Goal: Task Accomplishment & Management: Use online tool/utility

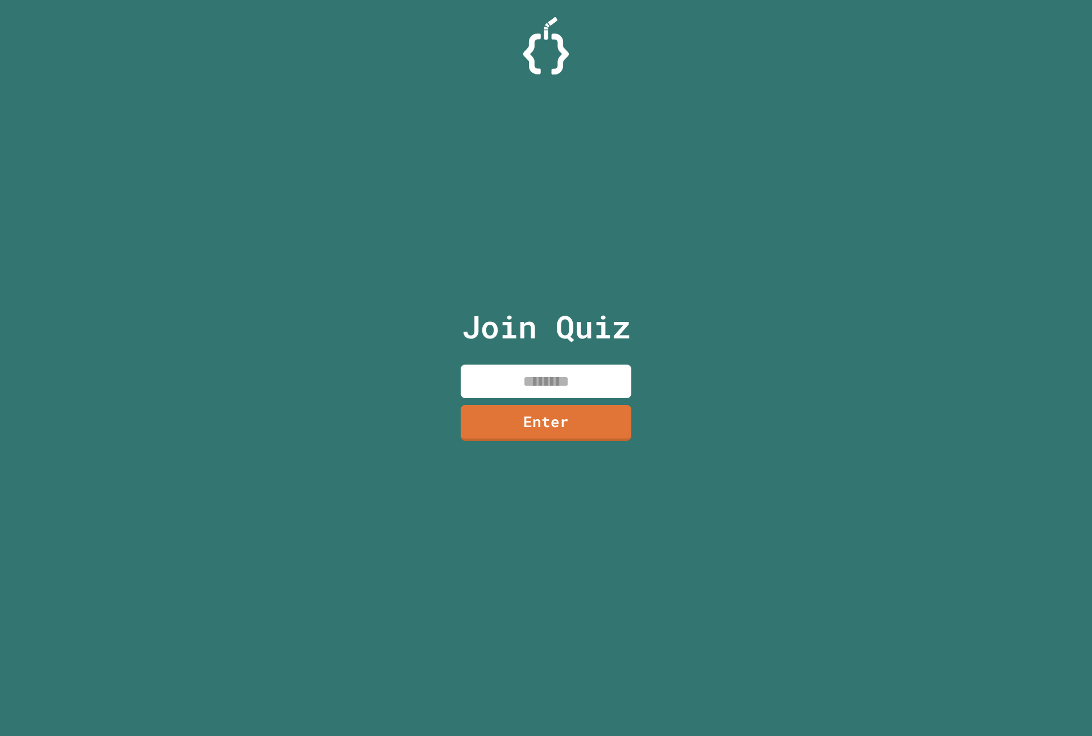
click at [469, 381] on input at bounding box center [546, 382] width 171 height 34
click at [492, 415] on link "Enter" at bounding box center [546, 422] width 168 height 38
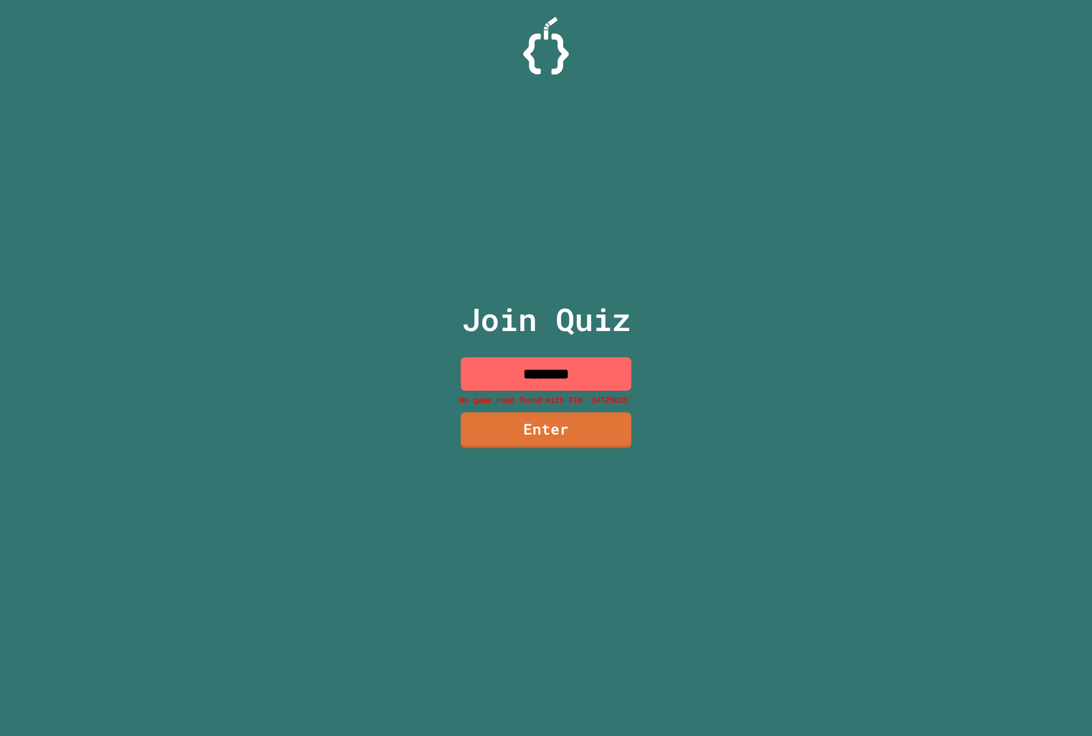
click at [577, 375] on input "********" at bounding box center [546, 374] width 171 height 34
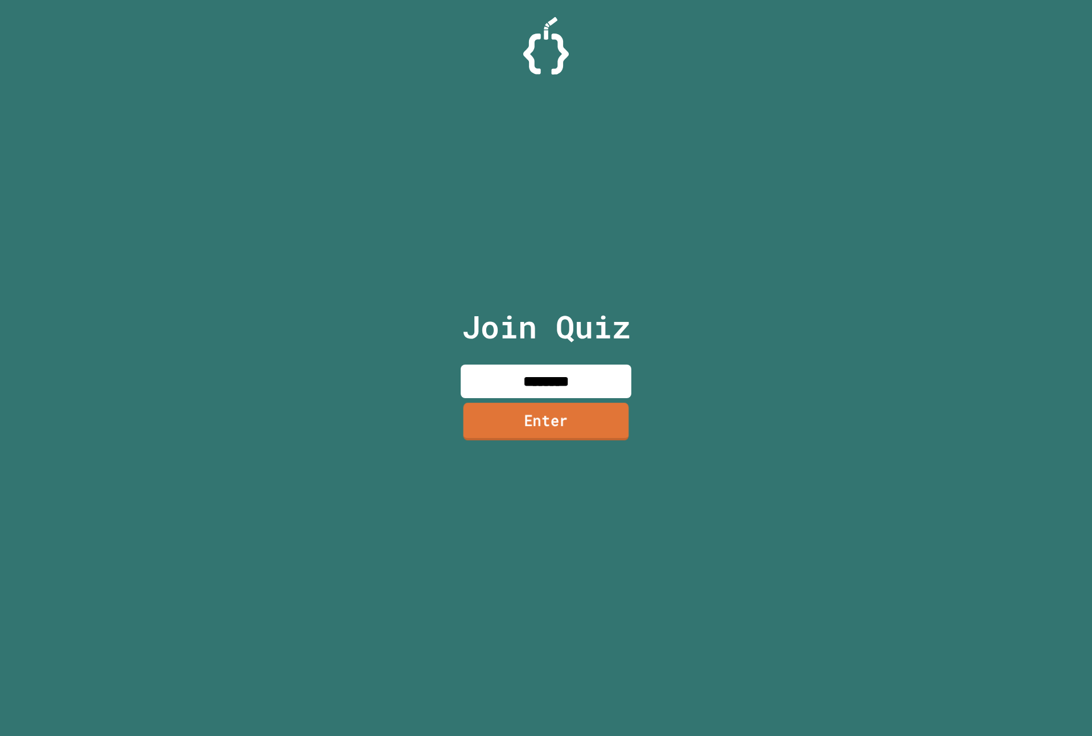
type input "********"
click at [559, 425] on link "Enter" at bounding box center [547, 422] width 166 height 38
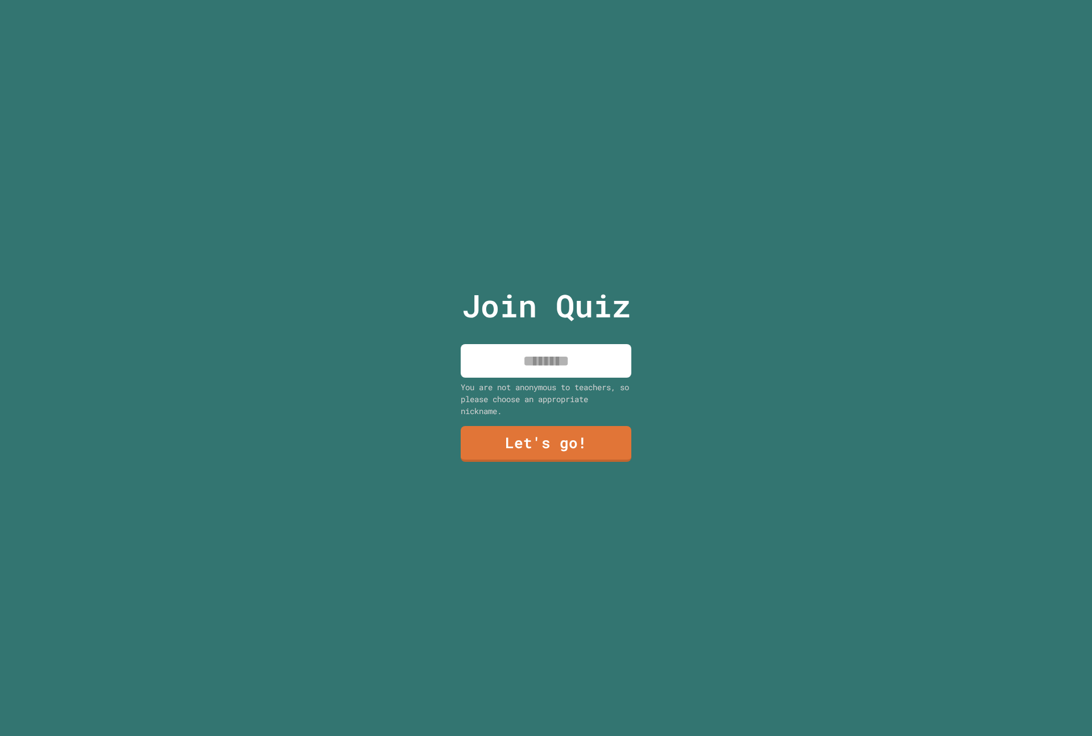
click at [561, 374] on div "Join Quiz You are not anonymous to teachers, so please choose an appropriate ni…" at bounding box center [547, 368] width 192 height 736
click at [559, 360] on input at bounding box center [546, 361] width 171 height 34
type input "****"
click at [542, 436] on link "Let's go!" at bounding box center [546, 442] width 156 height 38
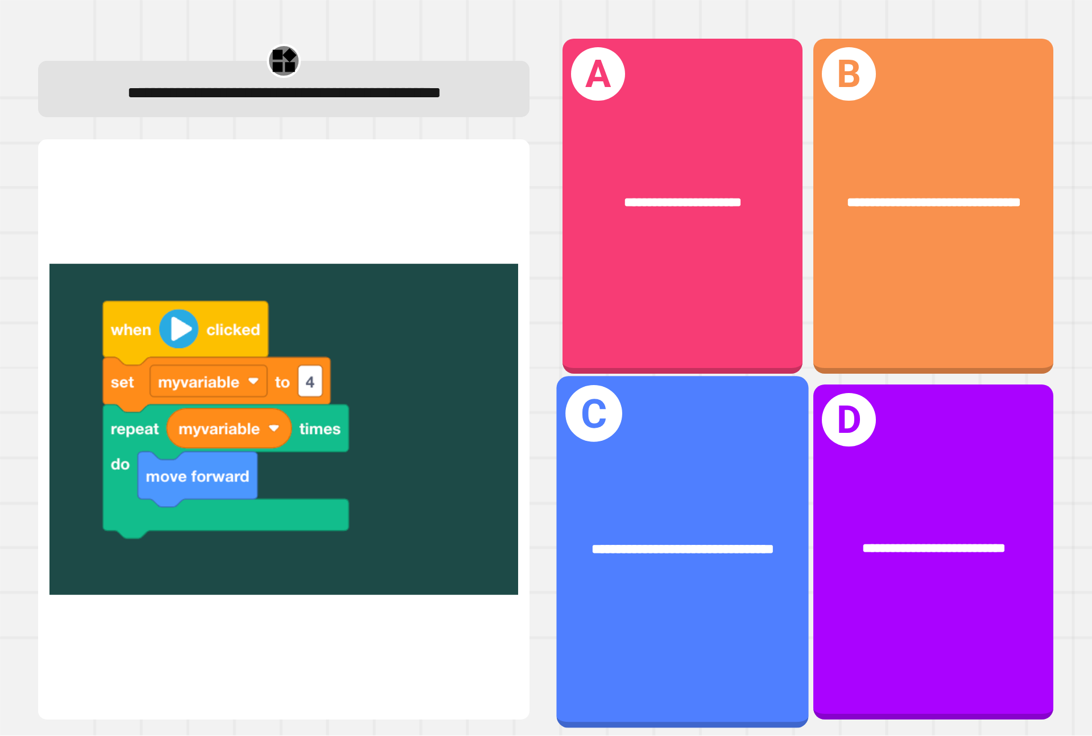
click at [686, 468] on div "**********" at bounding box center [683, 552] width 252 height 352
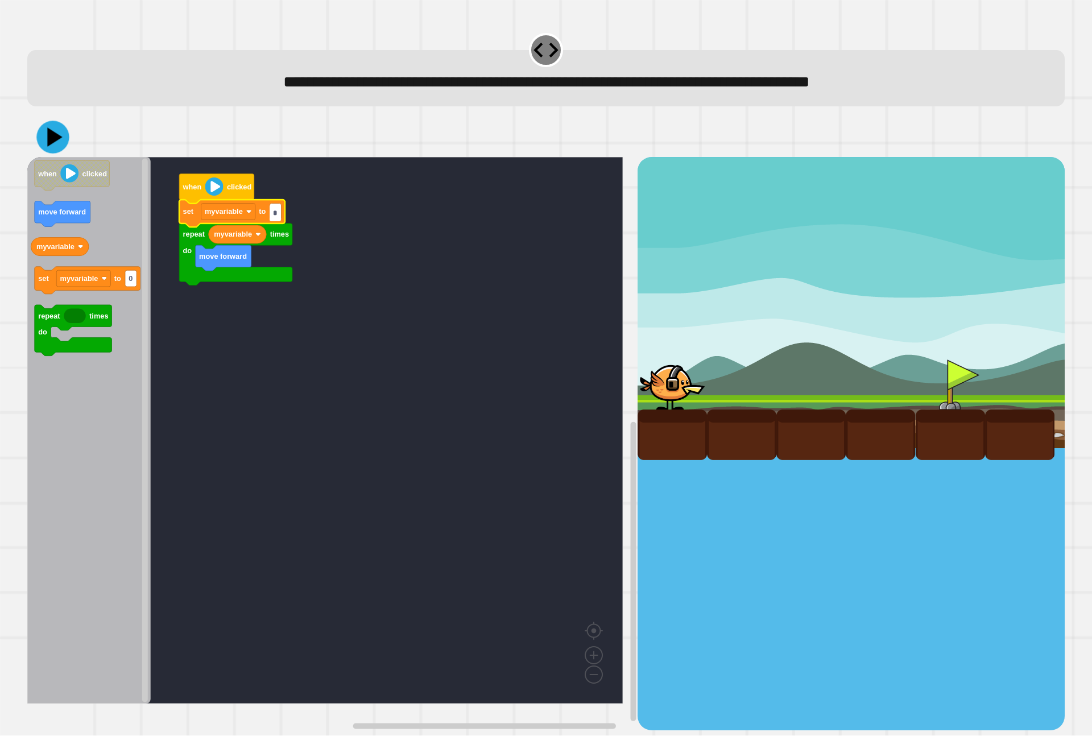
type input "*"
click at [39, 145] on icon at bounding box center [52, 137] width 32 height 32
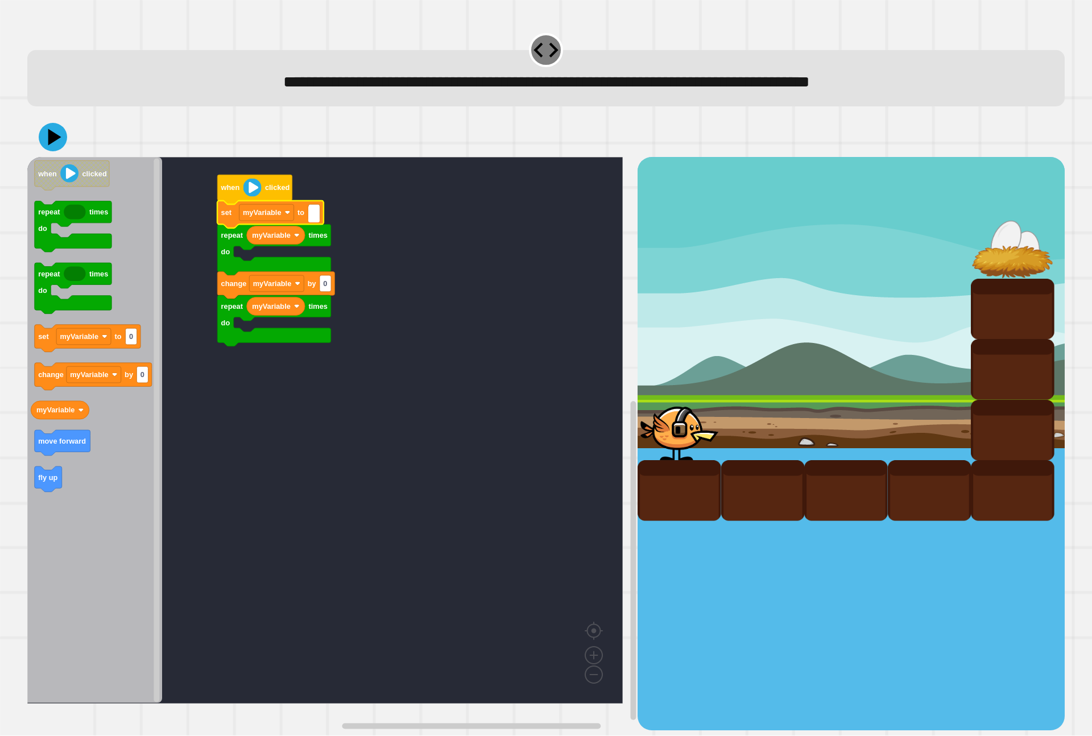
type input "*"
click at [63, 140] on icon at bounding box center [53, 137] width 34 height 34
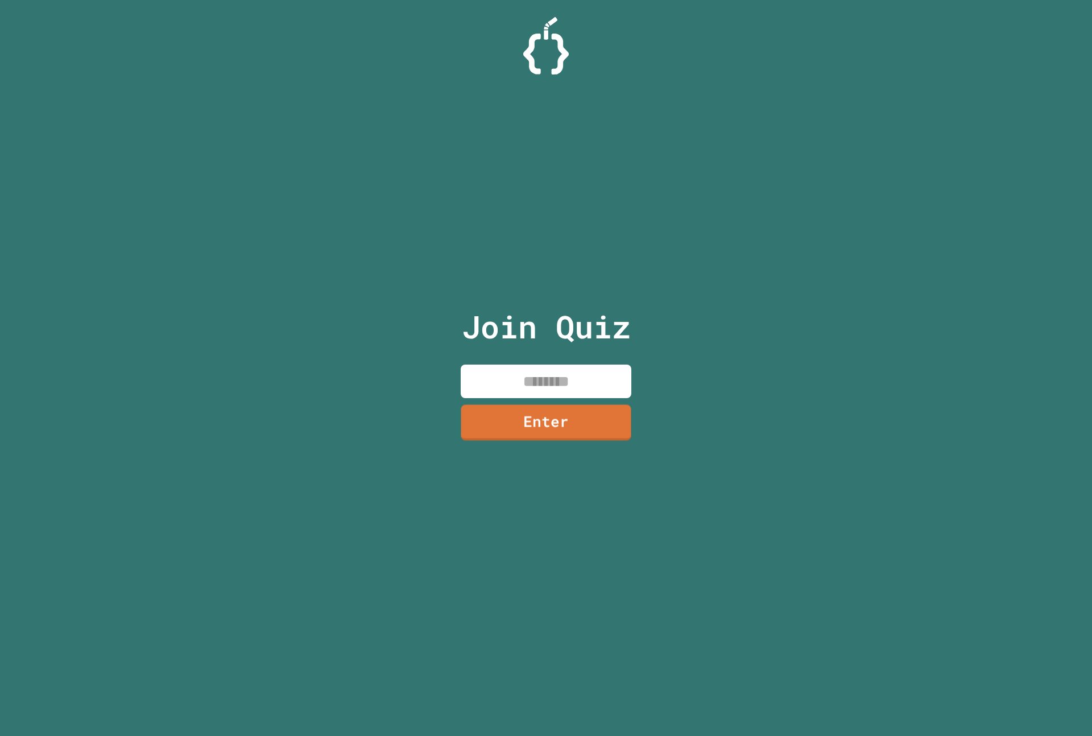
click at [495, 387] on input at bounding box center [546, 382] width 171 height 34
type input "********"
click at [526, 437] on link "Enter" at bounding box center [546, 424] width 171 height 36
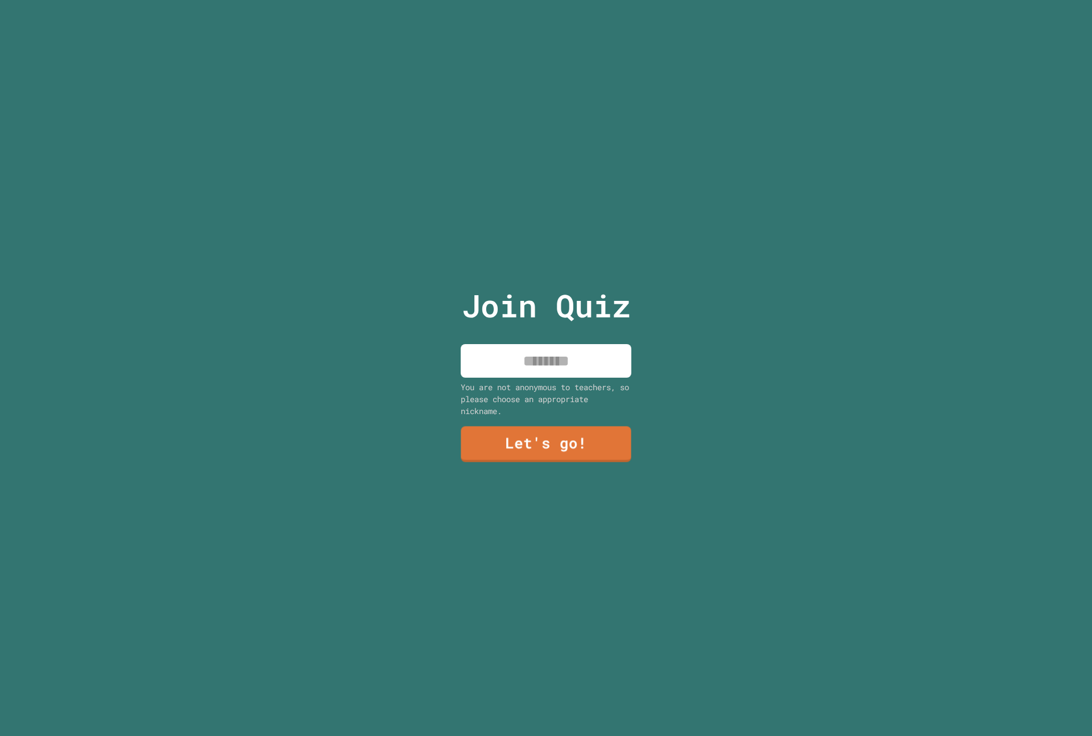
click at [510, 344] on input at bounding box center [546, 361] width 171 height 34
type input "****"
click at [529, 429] on link "Let's go!" at bounding box center [546, 443] width 168 height 38
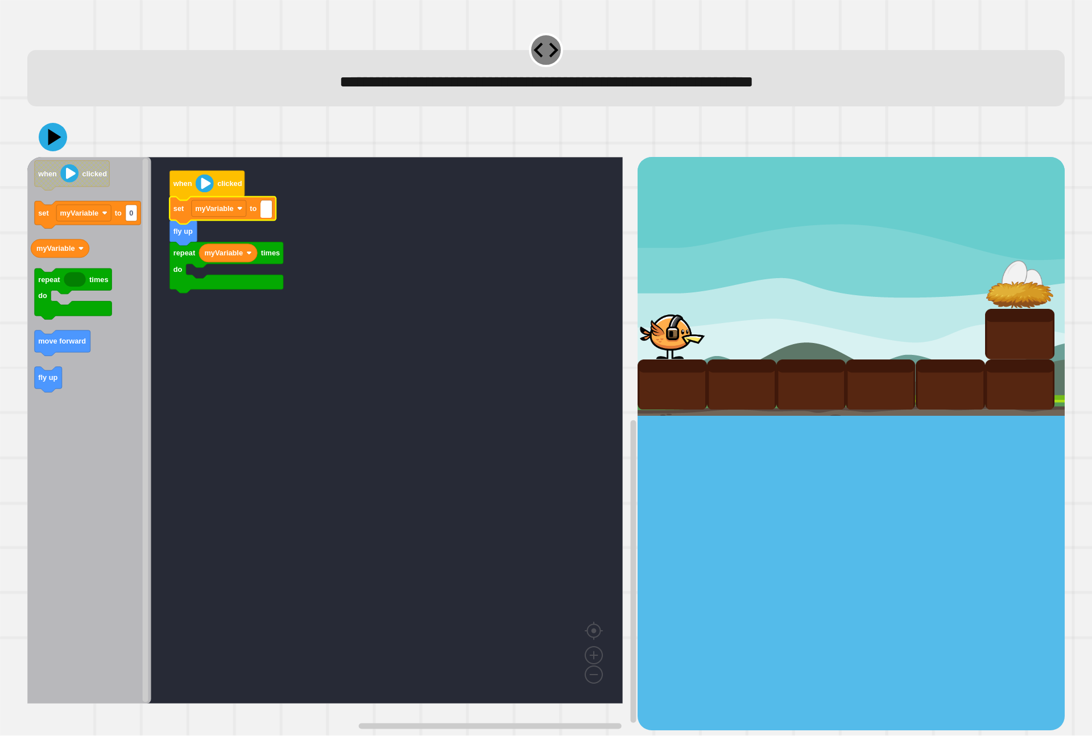
type input "*"
click at [60, 142] on icon at bounding box center [53, 137] width 29 height 29
click at [265, 205] on text "4" at bounding box center [267, 208] width 5 height 9
type input "*"
click at [46, 152] on div at bounding box center [546, 137] width 1038 height 40
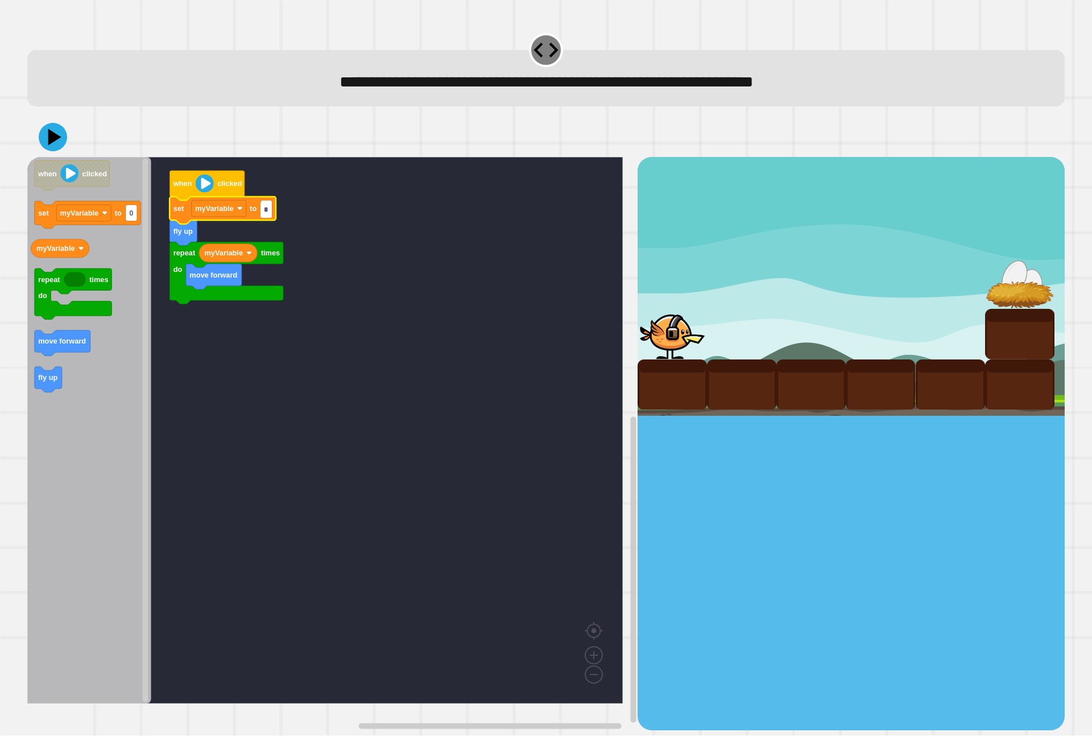
click at [48, 149] on icon at bounding box center [53, 137] width 28 height 28
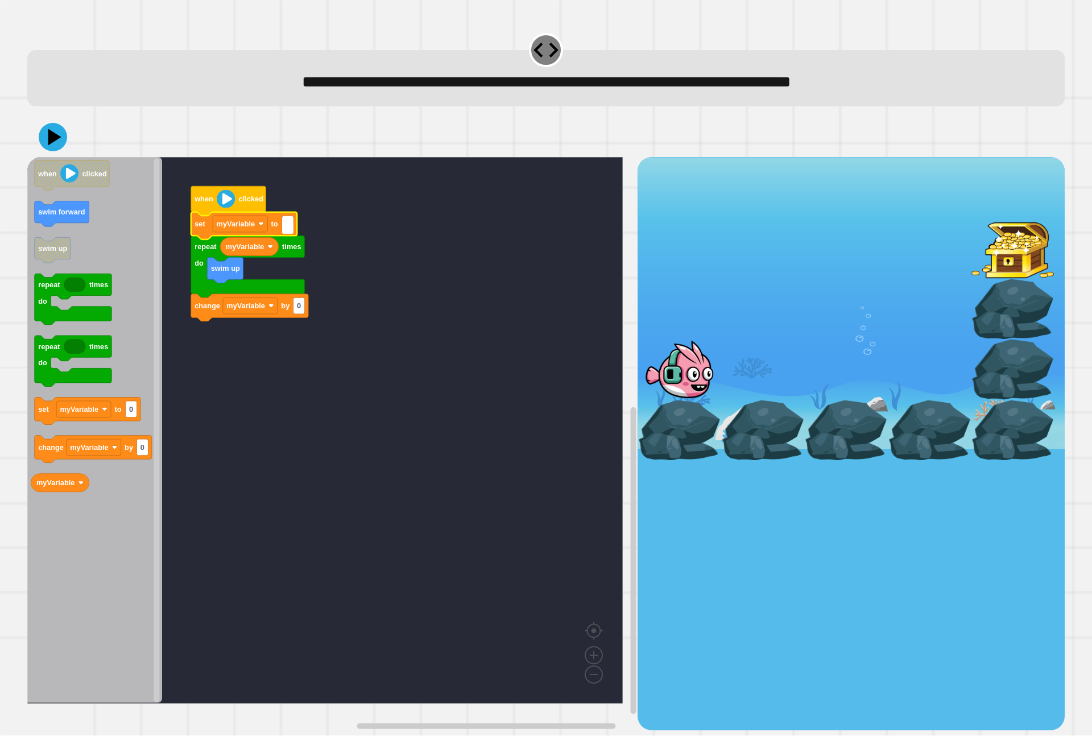
type input "*"
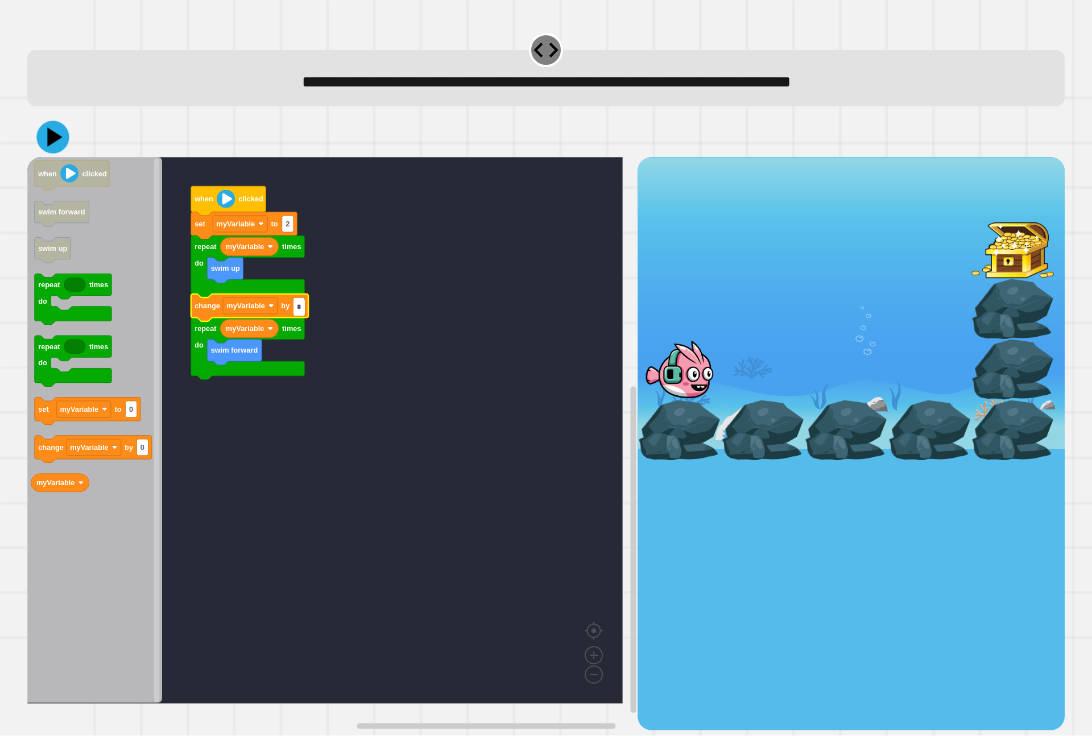
type input "*"
click at [60, 130] on icon at bounding box center [52, 137] width 32 height 32
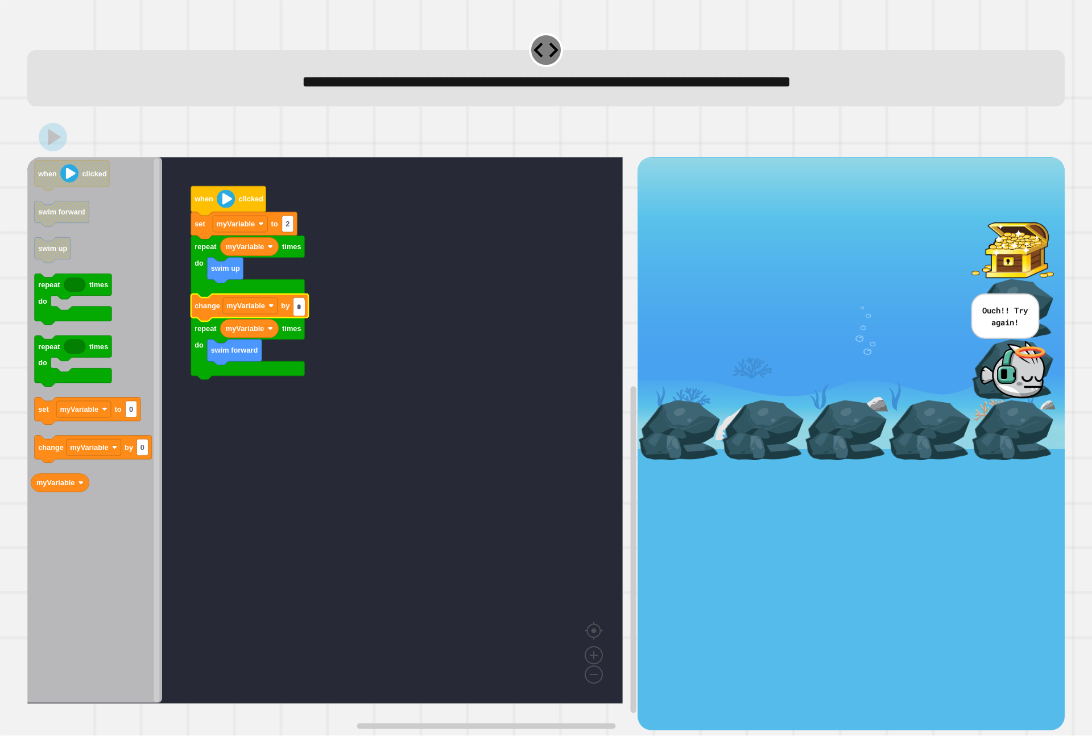
click at [298, 309] on input "*" at bounding box center [299, 307] width 11 height 16
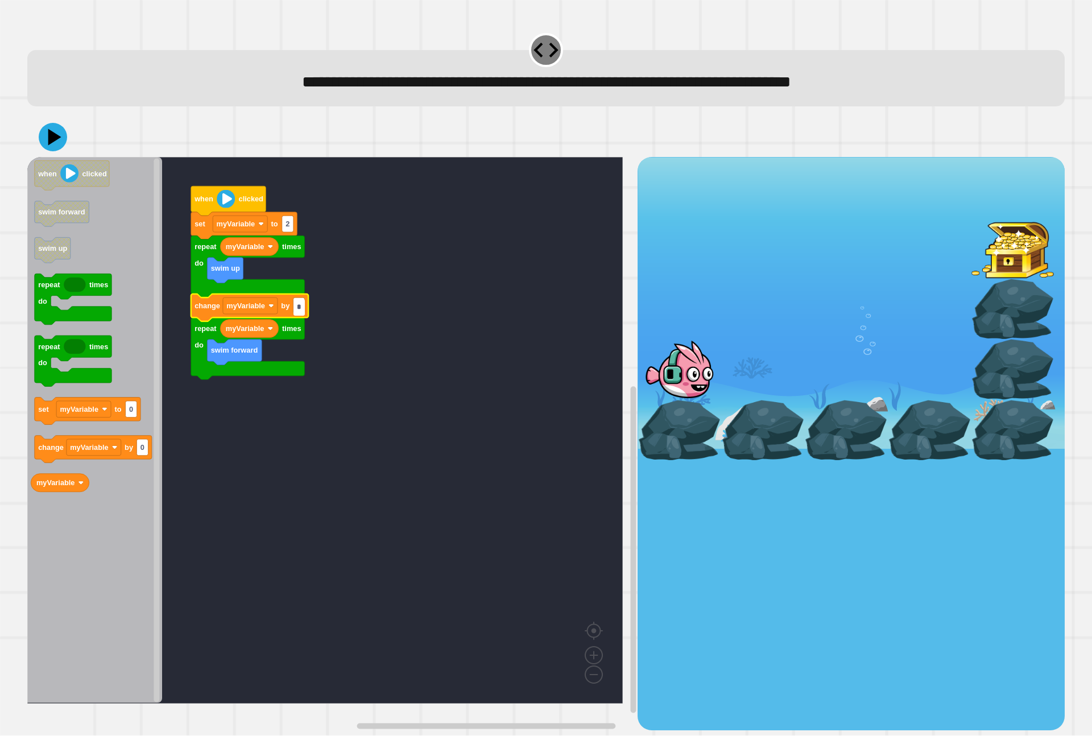
type input "*"
click at [48, 147] on icon at bounding box center [53, 137] width 34 height 34
click at [257, 308] on text "myVariable" at bounding box center [245, 306] width 39 height 9
click at [50, 135] on icon at bounding box center [54, 137] width 13 height 16
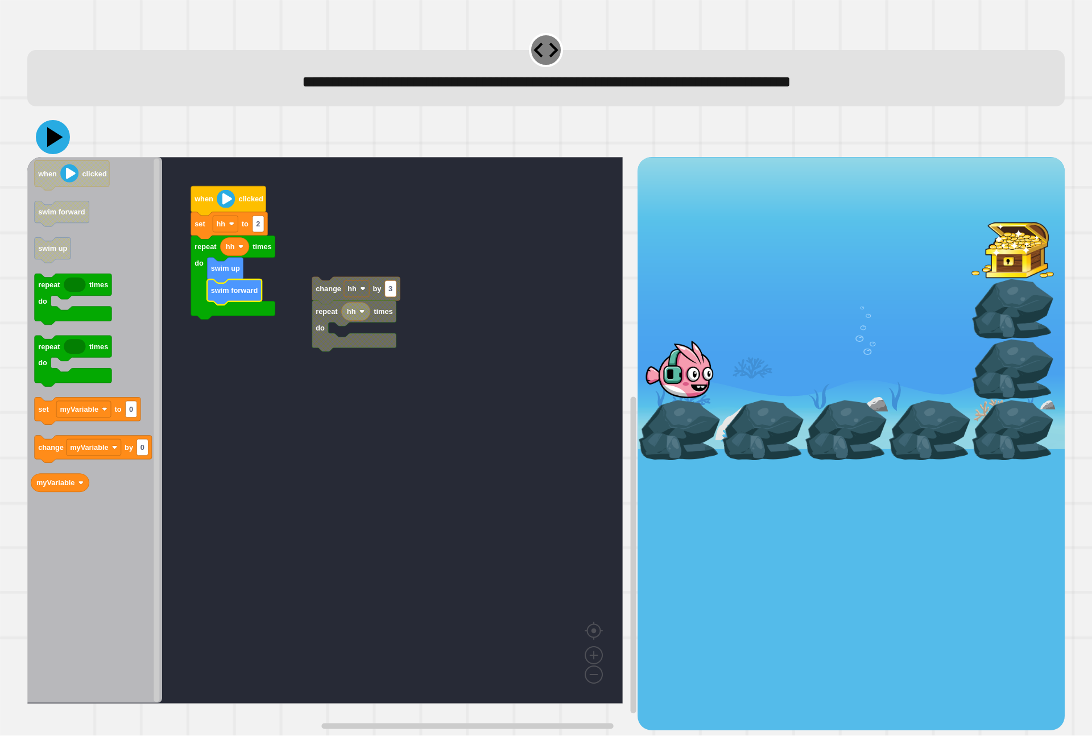
click at [52, 138] on icon at bounding box center [55, 137] width 16 height 20
click at [260, 228] on text "2" at bounding box center [258, 224] width 4 height 9
click at [261, 228] on rect "Blockly Workspace" at bounding box center [258, 224] width 11 height 16
type input "*"
click at [63, 143] on icon at bounding box center [53, 137] width 34 height 34
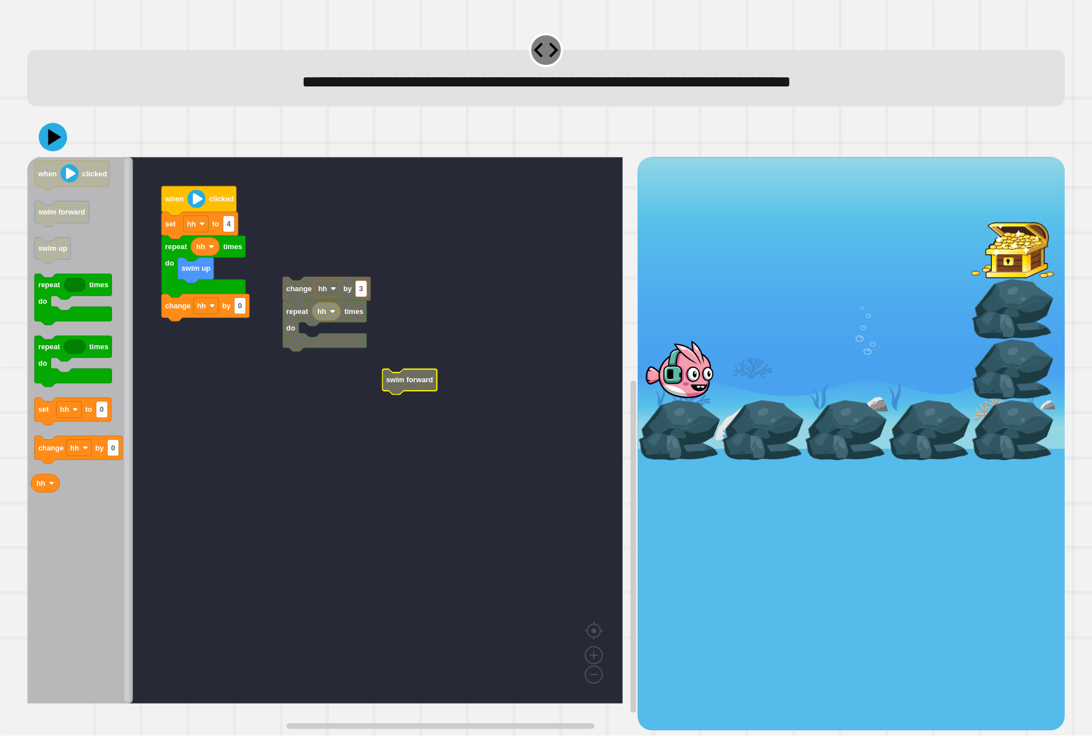
click at [280, 328] on rect "Blockly Workspace" at bounding box center [325, 430] width 596 height 547
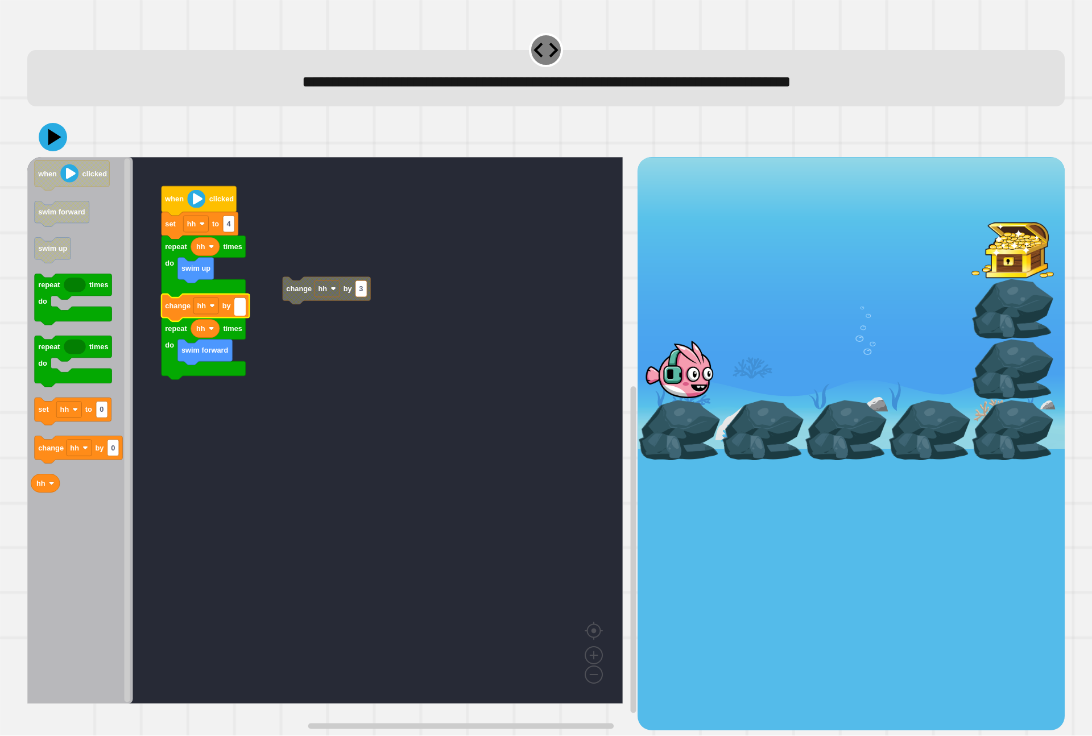
type input "*"
click at [229, 222] on text "4" at bounding box center [228, 224] width 5 height 9
type input "*"
click at [47, 130] on icon at bounding box center [53, 137] width 28 height 28
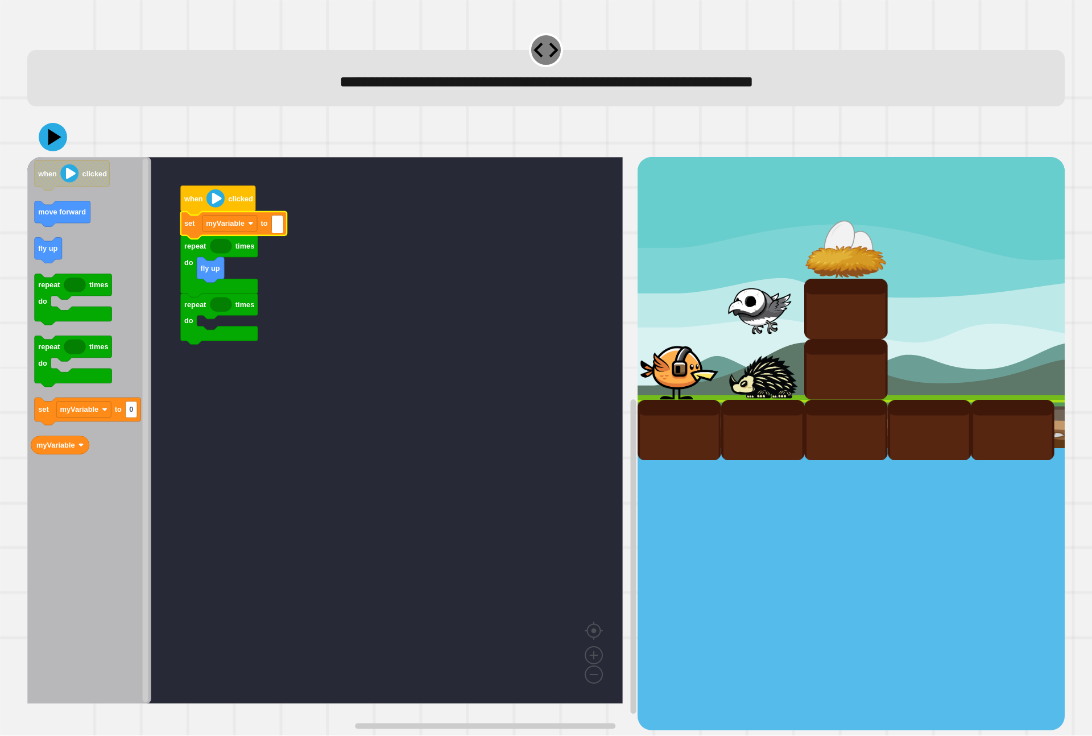
type input "*"
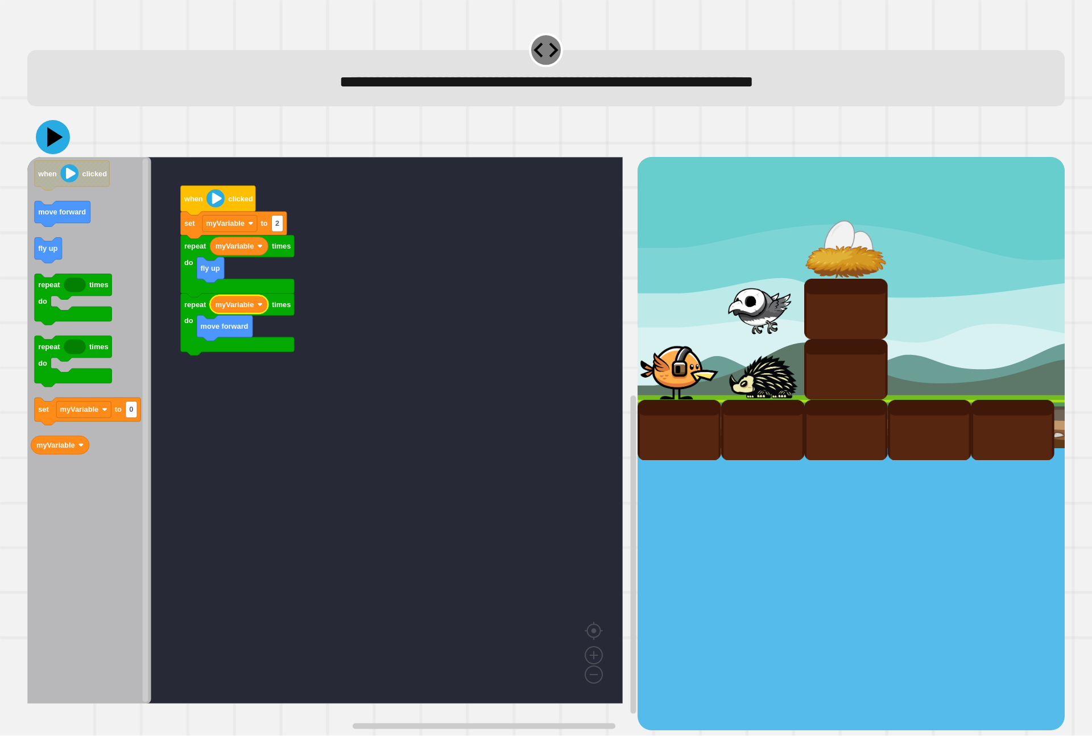
click at [53, 132] on icon at bounding box center [53, 137] width 34 height 34
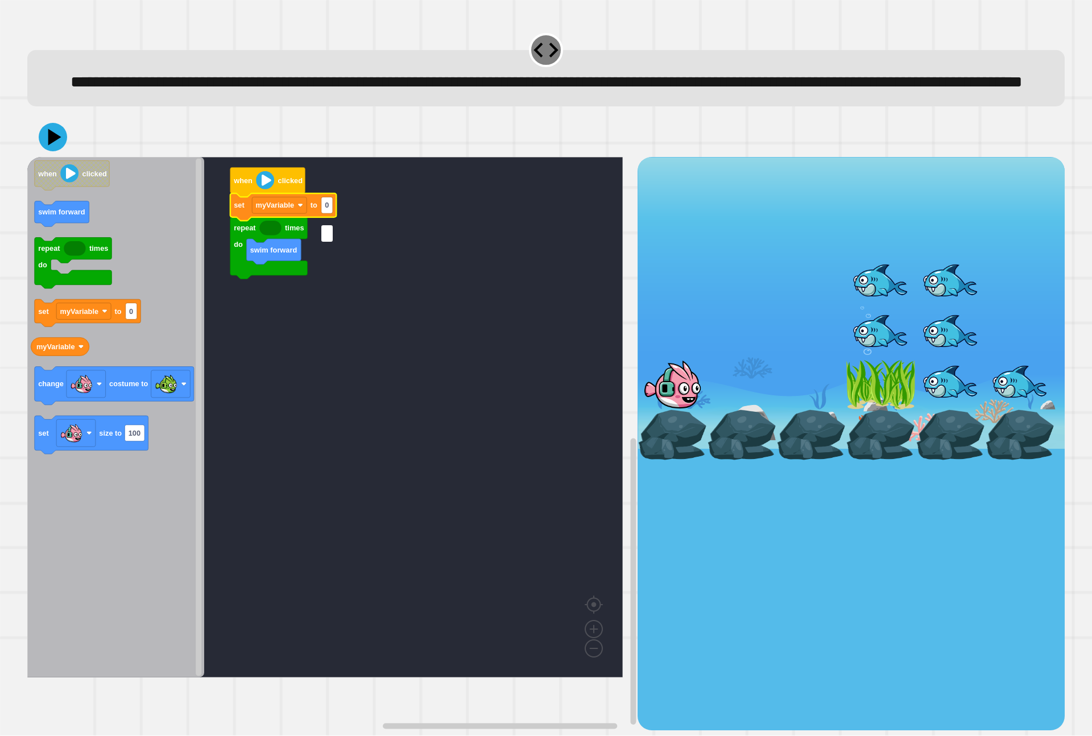
type input "*"
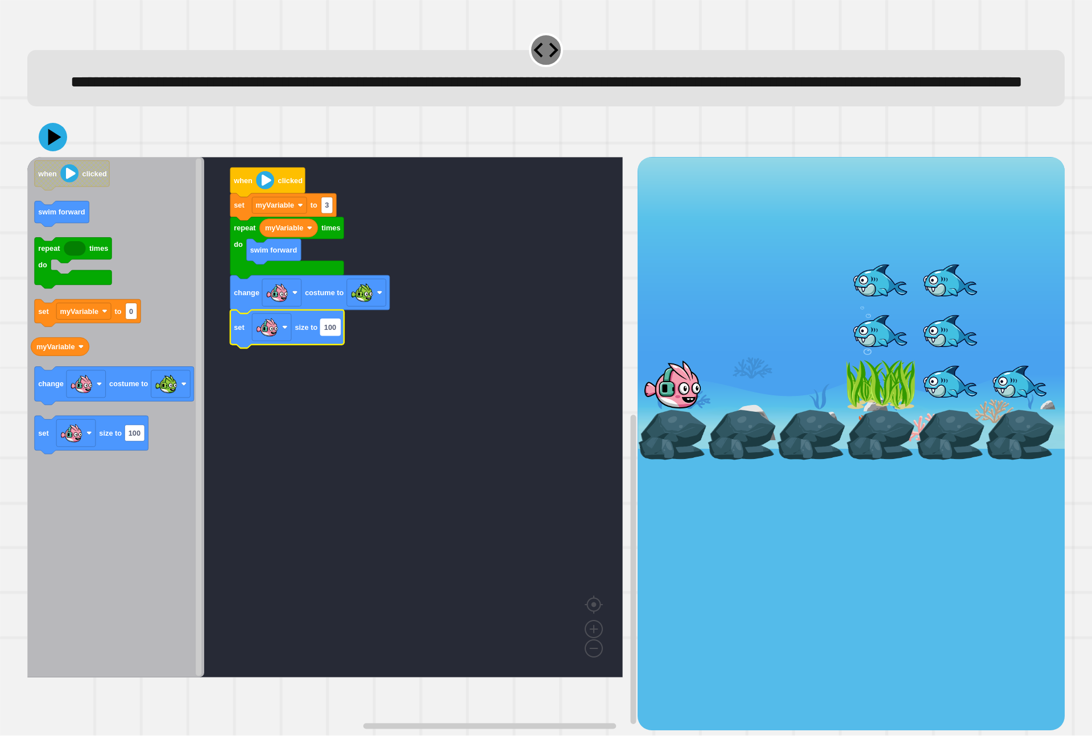
click at [340, 336] on rect "Blockly Workspace" at bounding box center [330, 327] width 20 height 16
type input "*"
click at [60, 154] on icon at bounding box center [53, 137] width 34 height 34
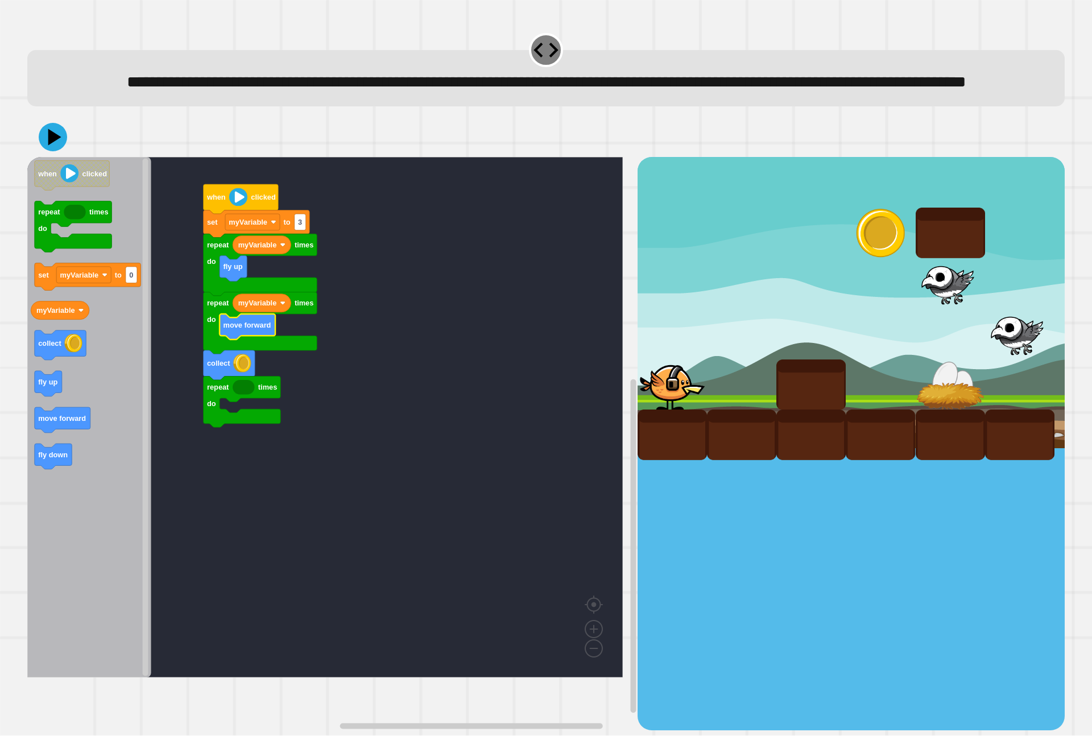
click at [48, 469] on icon "Blockly Workspace" at bounding box center [89, 417] width 124 height 521
click at [43, 157] on div at bounding box center [546, 137] width 1038 height 40
click at [47, 154] on icon at bounding box center [53, 137] width 34 height 34
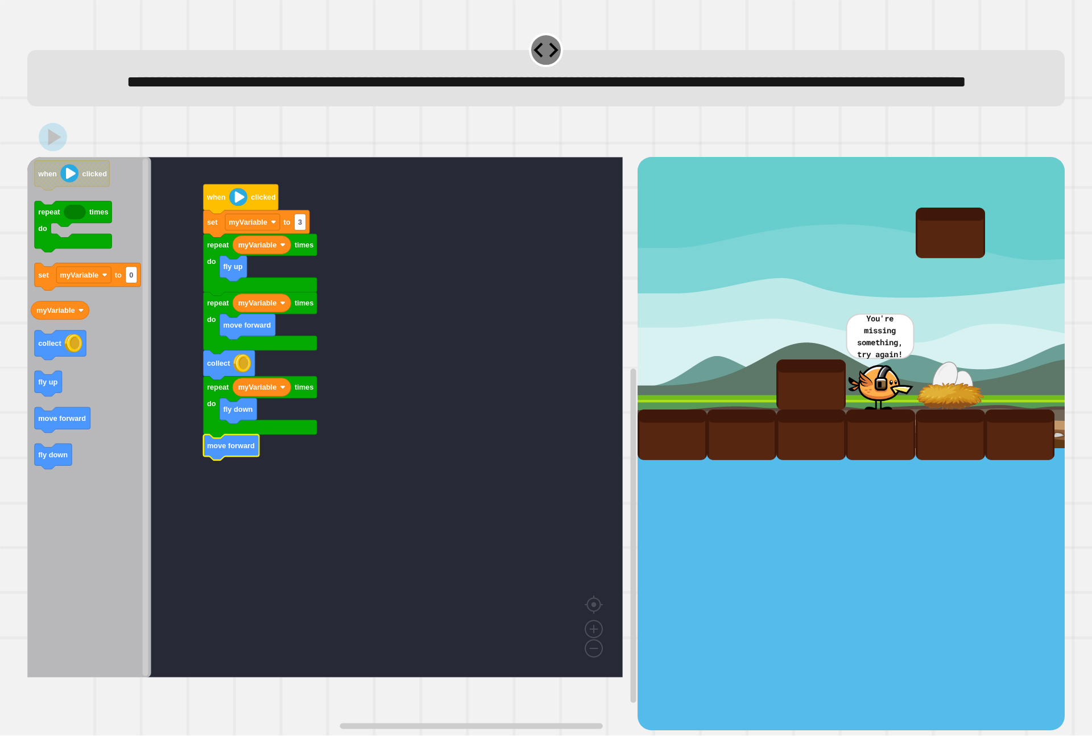
click at [60, 151] on icon at bounding box center [53, 137] width 28 height 28
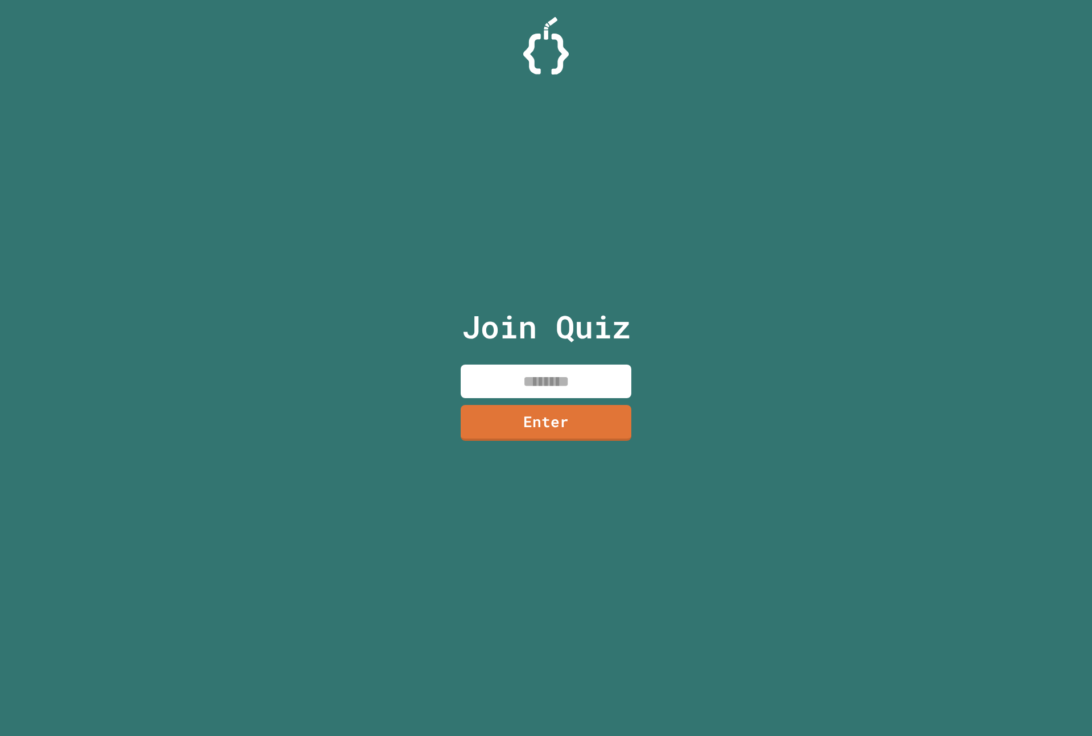
click at [534, 381] on input at bounding box center [546, 382] width 171 height 34
type input "********"
click at [547, 399] on div "Join Quiz ******** Enter" at bounding box center [547, 367] width 192 height 679
click at [548, 415] on link "Enter" at bounding box center [546, 422] width 165 height 38
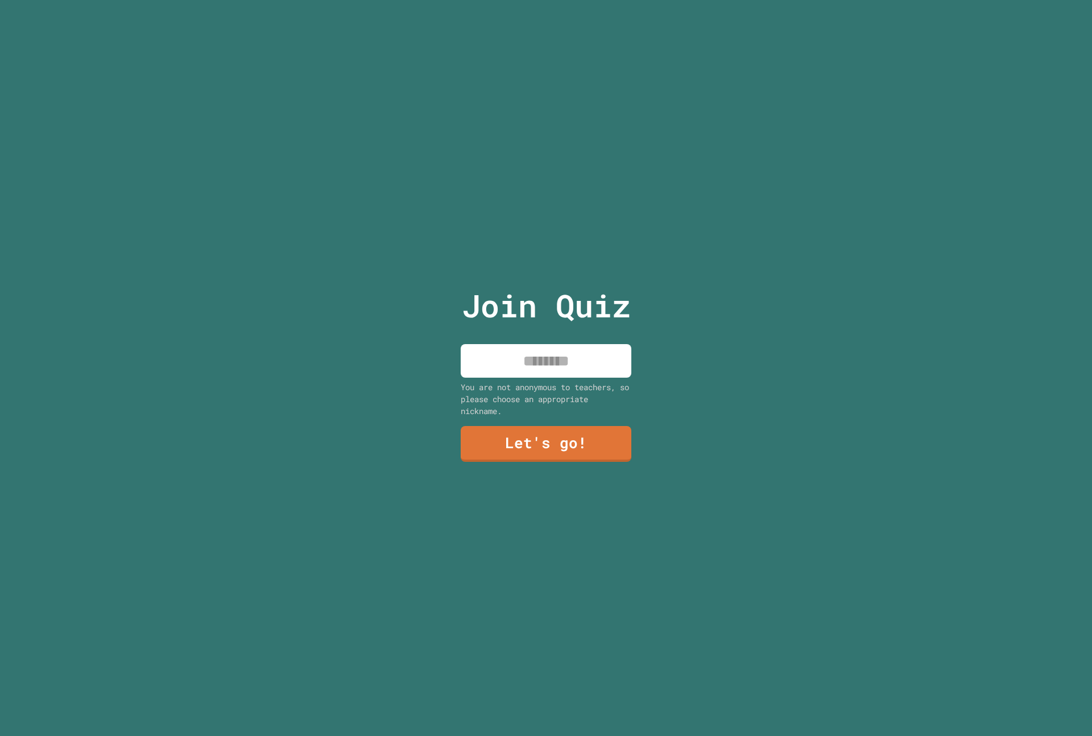
click at [552, 367] on input at bounding box center [546, 361] width 171 height 34
type input "******"
click at [521, 416] on div "Join Quiz ****** You are not anonymous to teachers, so please choose an appropr…" at bounding box center [547, 368] width 192 height 736
click at [519, 426] on link "Let's go!" at bounding box center [546, 444] width 171 height 36
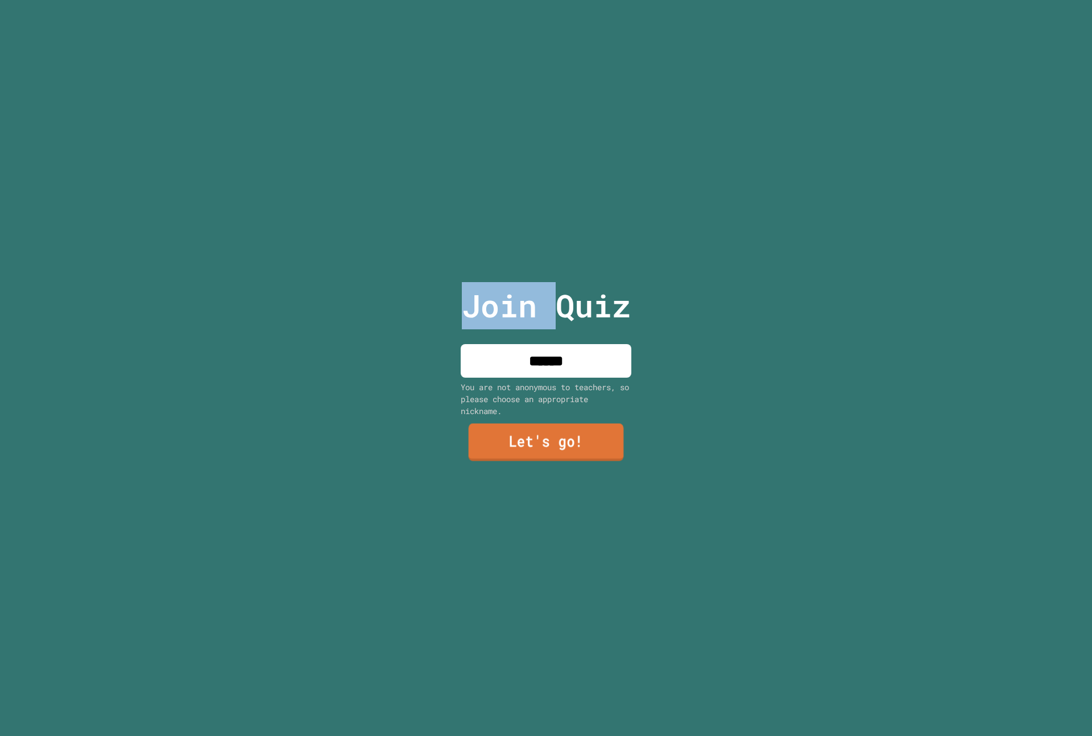
click at [546, 0] on div at bounding box center [546, 0] width 0 height 0
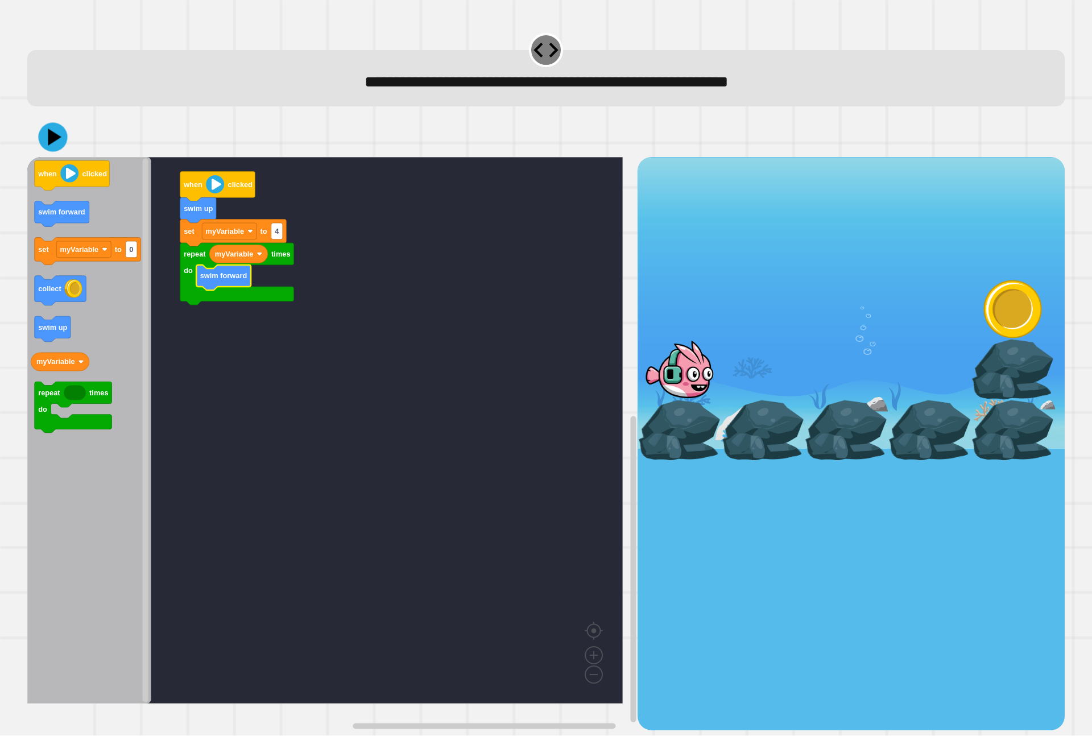
click at [38, 146] on div at bounding box center [546, 137] width 1038 height 40
click at [45, 144] on icon at bounding box center [53, 137] width 34 height 34
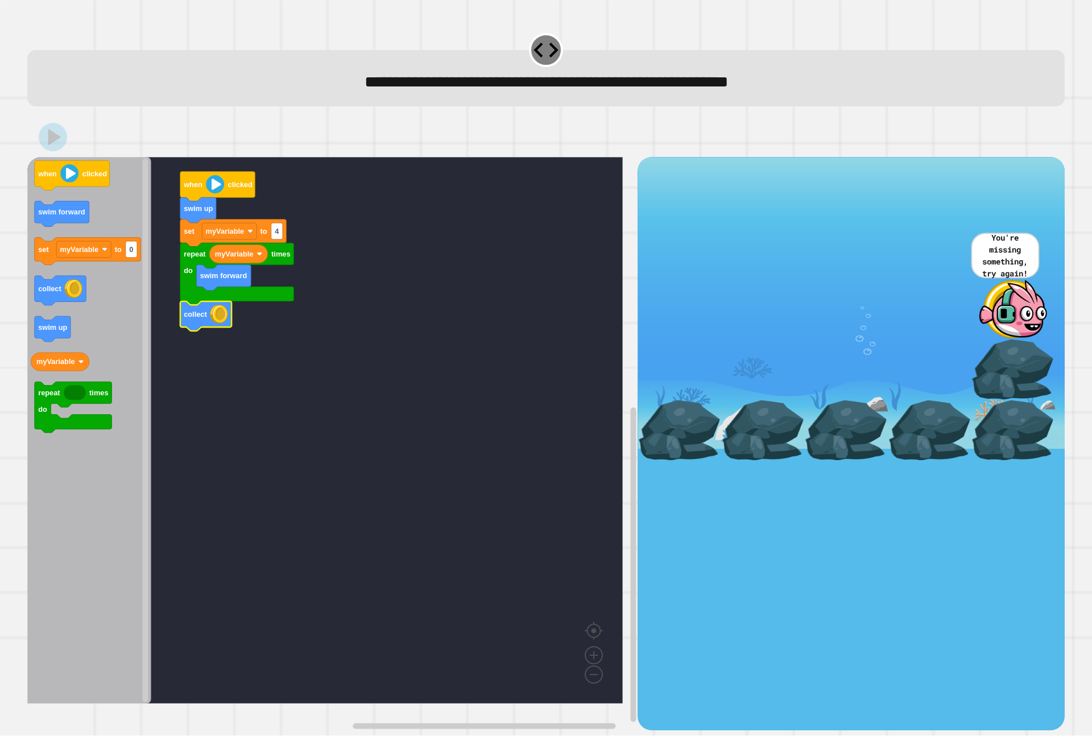
click at [62, 130] on icon at bounding box center [53, 137] width 28 height 28
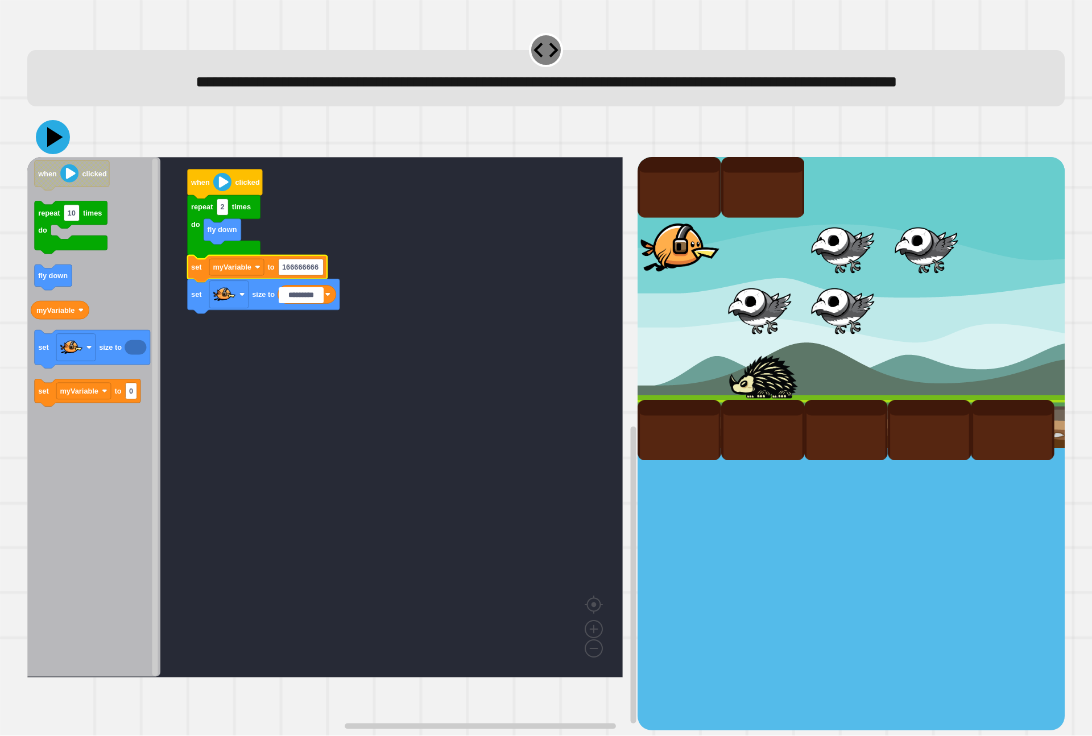
type input "*********"
click at [55, 154] on icon at bounding box center [53, 137] width 34 height 34
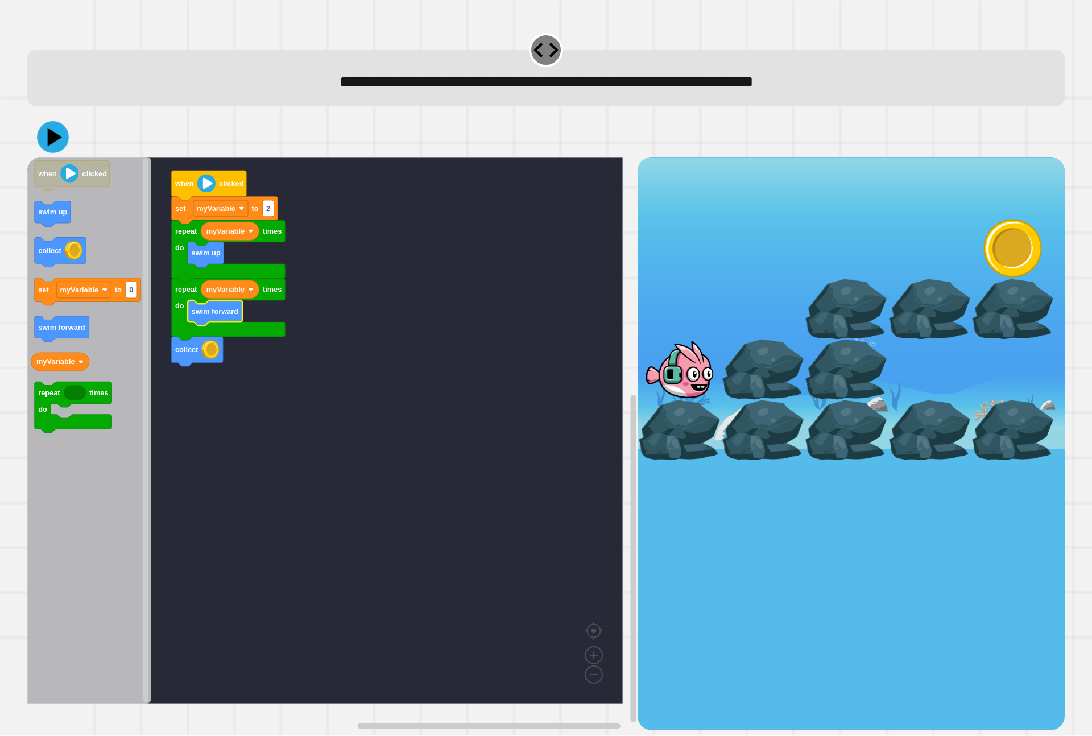
click at [48, 126] on icon at bounding box center [53, 137] width 32 height 32
click at [60, 125] on icon at bounding box center [53, 137] width 34 height 34
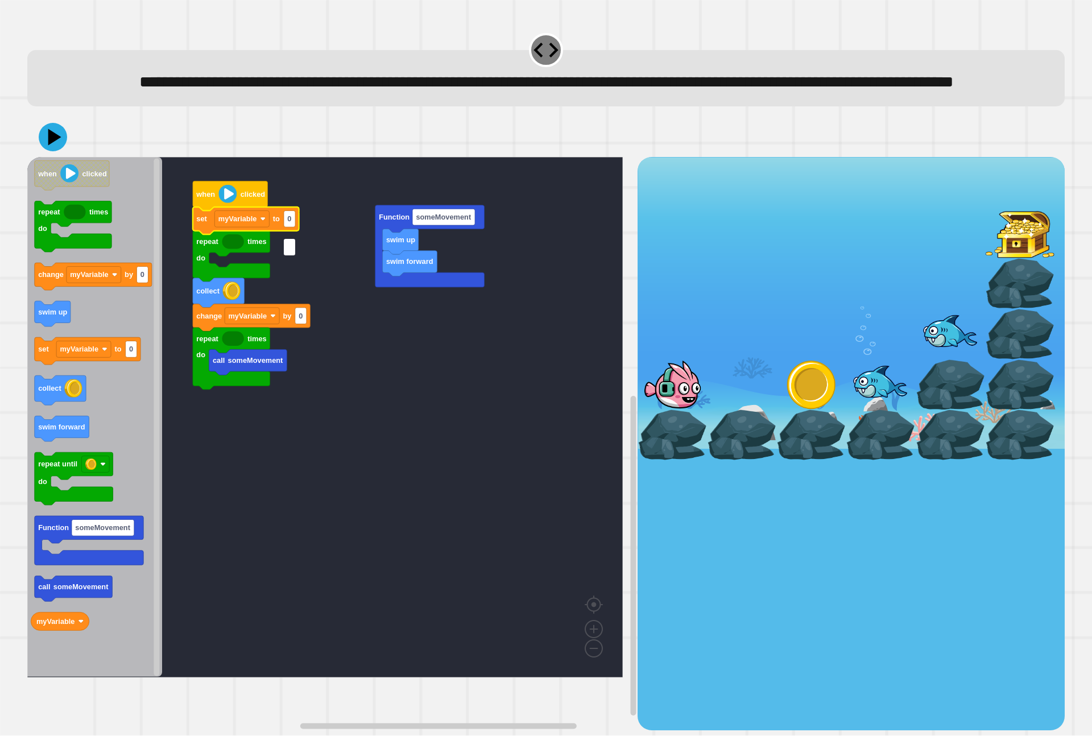
type input "*"
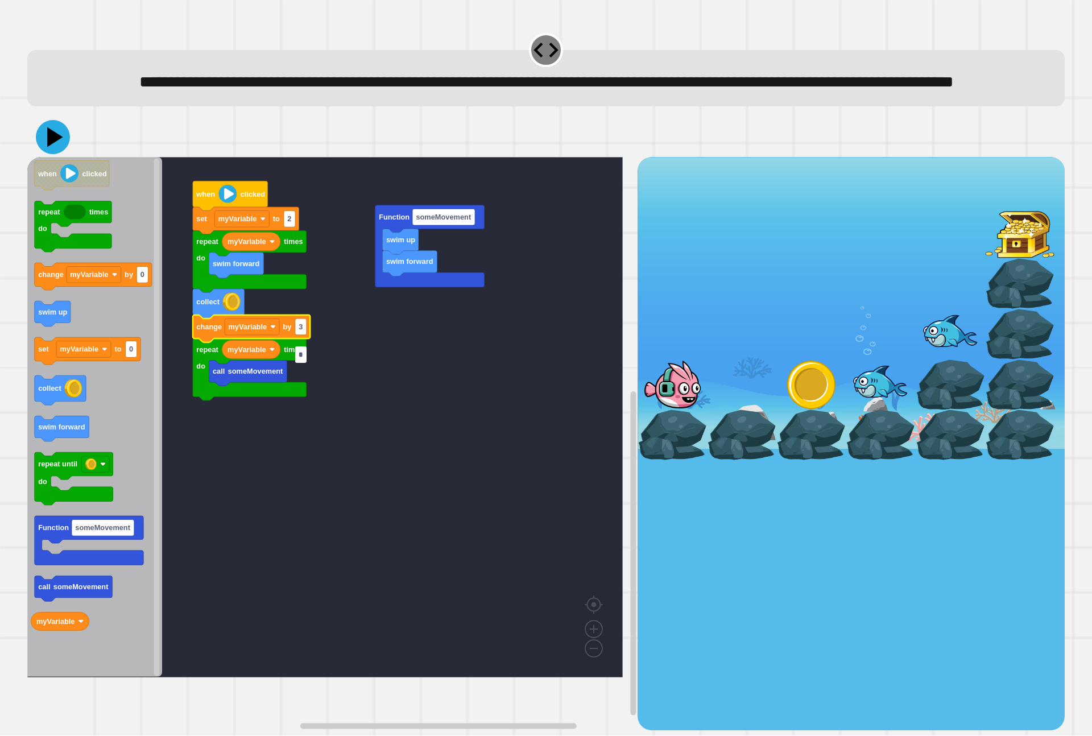
type input "*"
click at [59, 147] on icon at bounding box center [55, 137] width 16 height 20
click at [300, 354] on input "*" at bounding box center [300, 354] width 11 height 16
type input "*"
click at [60, 154] on icon at bounding box center [53, 137] width 34 height 34
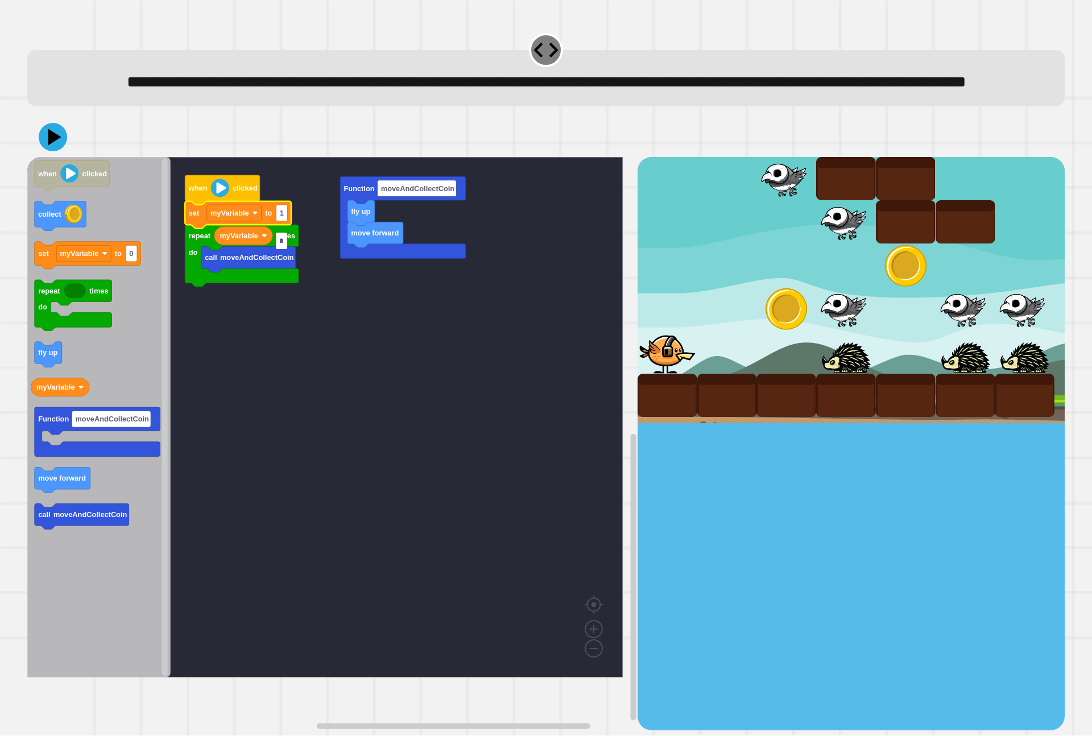
type input "*"
click at [39, 154] on icon at bounding box center [53, 137] width 34 height 34
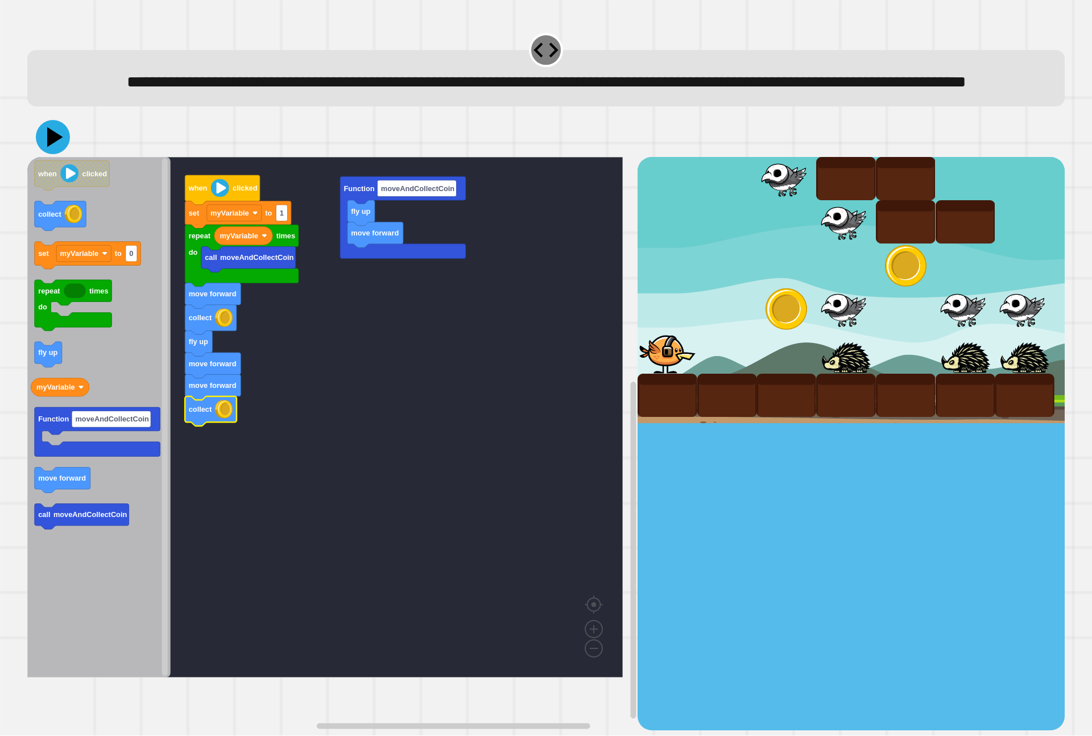
click at [57, 147] on icon at bounding box center [55, 137] width 16 height 20
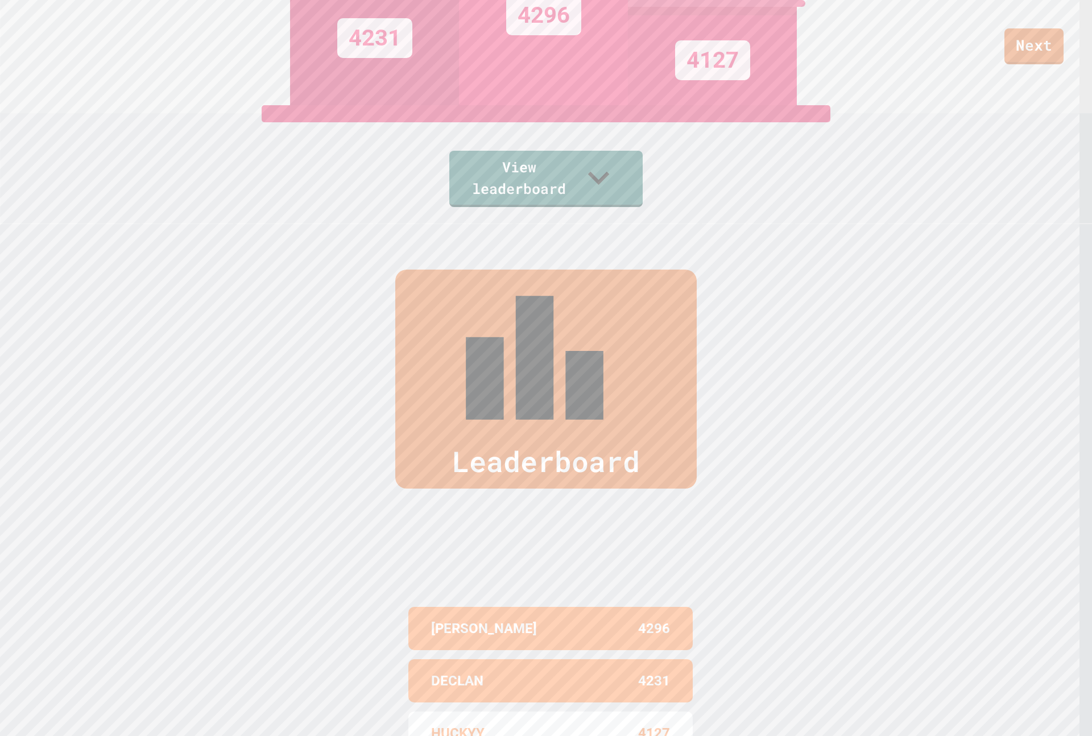
scroll to position [683, 0]
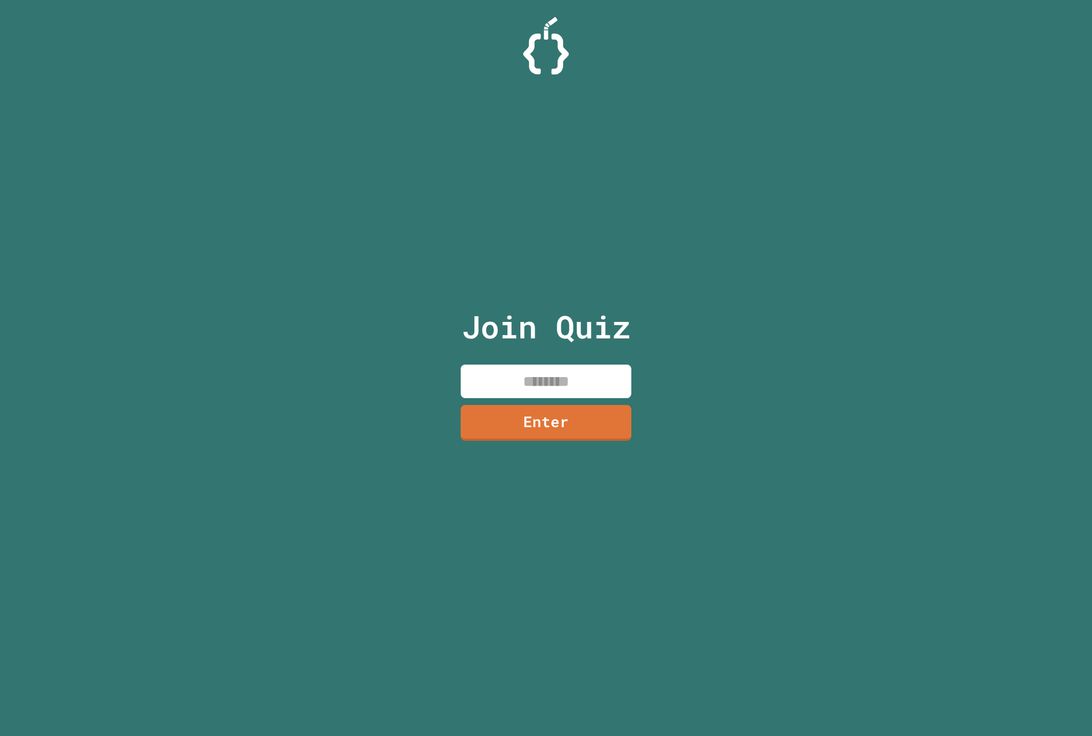
drag, startPoint x: 558, startPoint y: 176, endPoint x: 550, endPoint y: 176, distance: 8.0
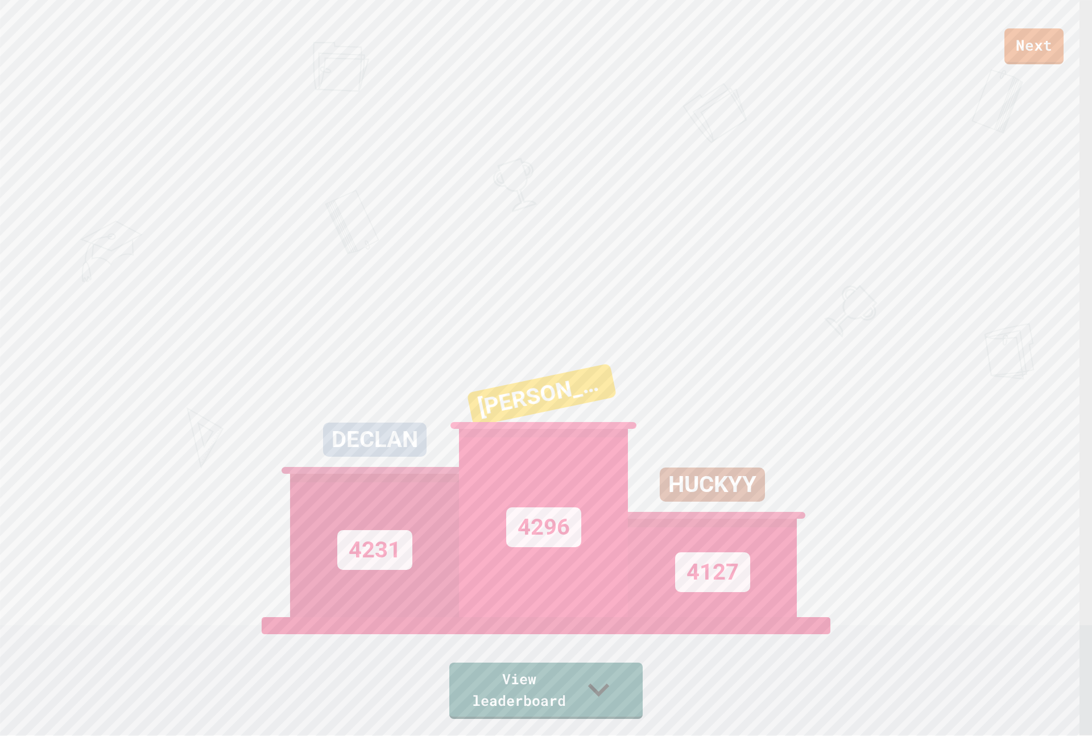
drag, startPoint x: 541, startPoint y: 180, endPoint x: 548, endPoint y: 181, distance: 6.9
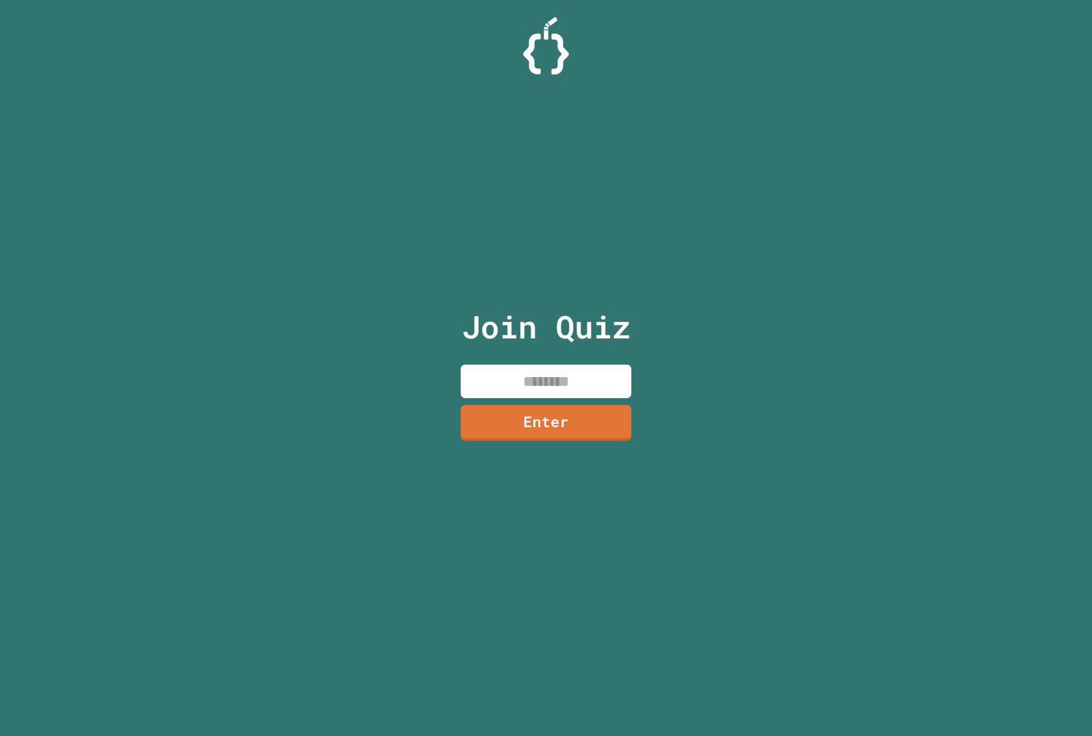
click at [594, 394] on input at bounding box center [546, 382] width 171 height 34
type input "********"
click at [519, 432] on link "Enter" at bounding box center [546, 422] width 160 height 38
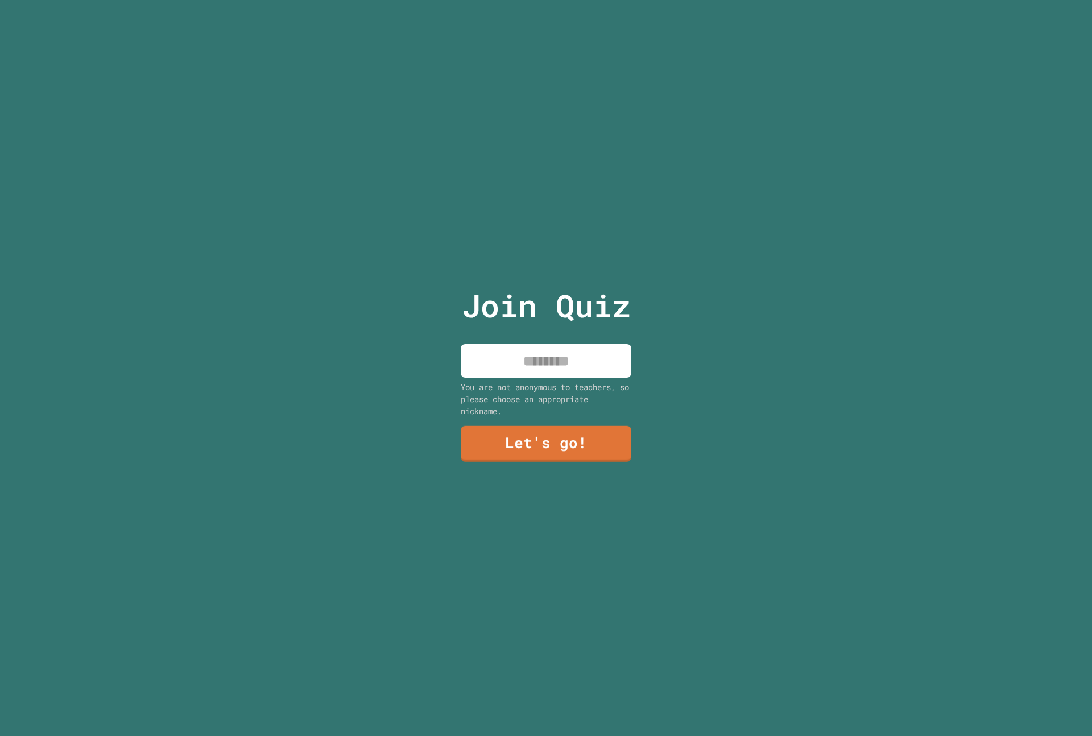
click at [517, 337] on div "Join Quiz You are not anonymous to teachers, so please choose an appropriate ni…" at bounding box center [547, 368] width 192 height 736
click at [512, 352] on input at bounding box center [546, 361] width 171 height 34
type input "******"
drag, startPoint x: 511, startPoint y: 407, endPoint x: 510, endPoint y: 424, distance: 17.1
click at [510, 420] on div "Join Quiz ****** You are not anonymous to teachers, so please choose an appropr…" at bounding box center [547, 368] width 192 height 736
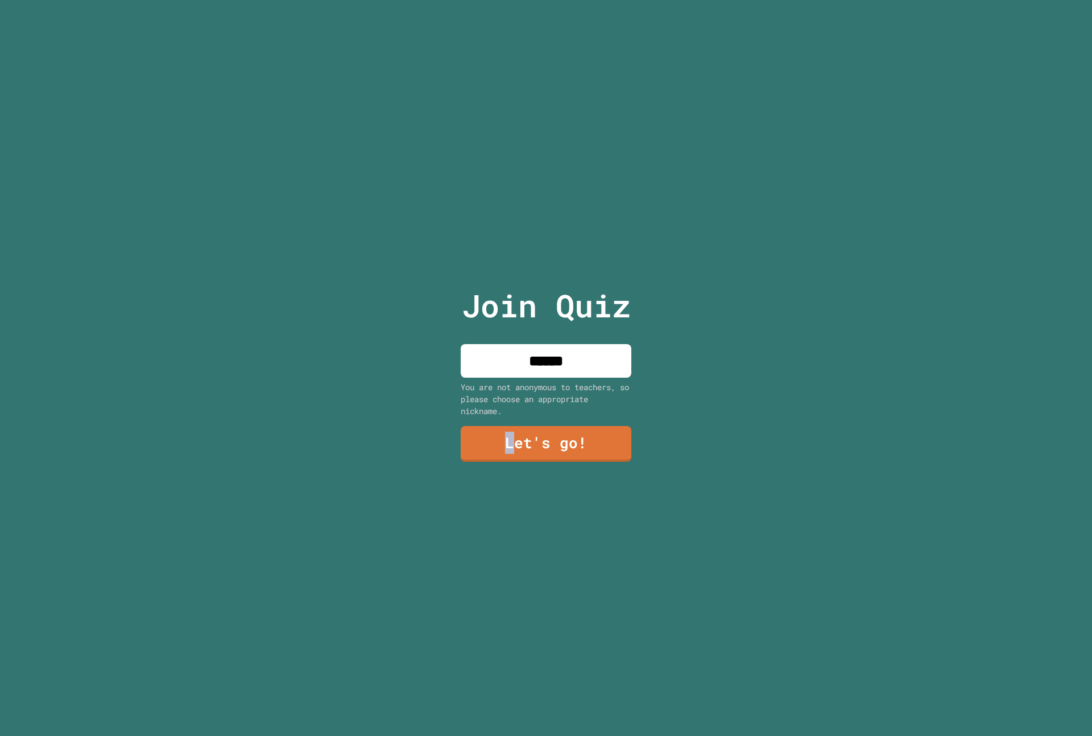
click at [510, 426] on link "Let's go!" at bounding box center [546, 444] width 171 height 36
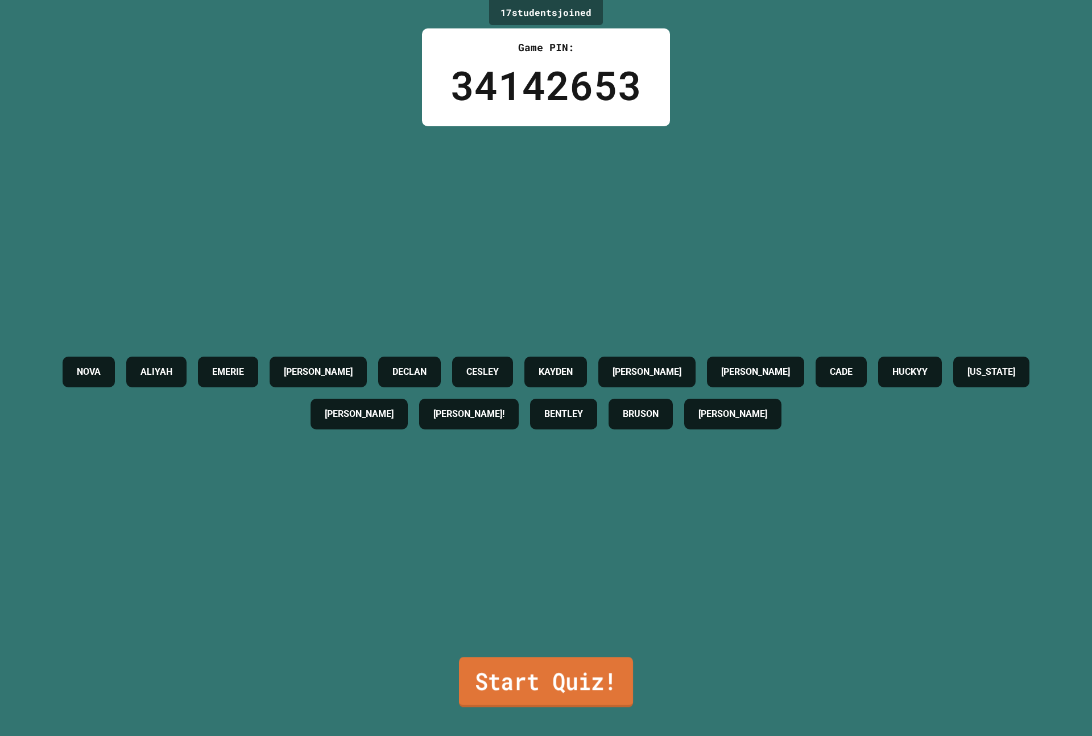
click at [489, 671] on link "Start Quiz!" at bounding box center [546, 682] width 174 height 50
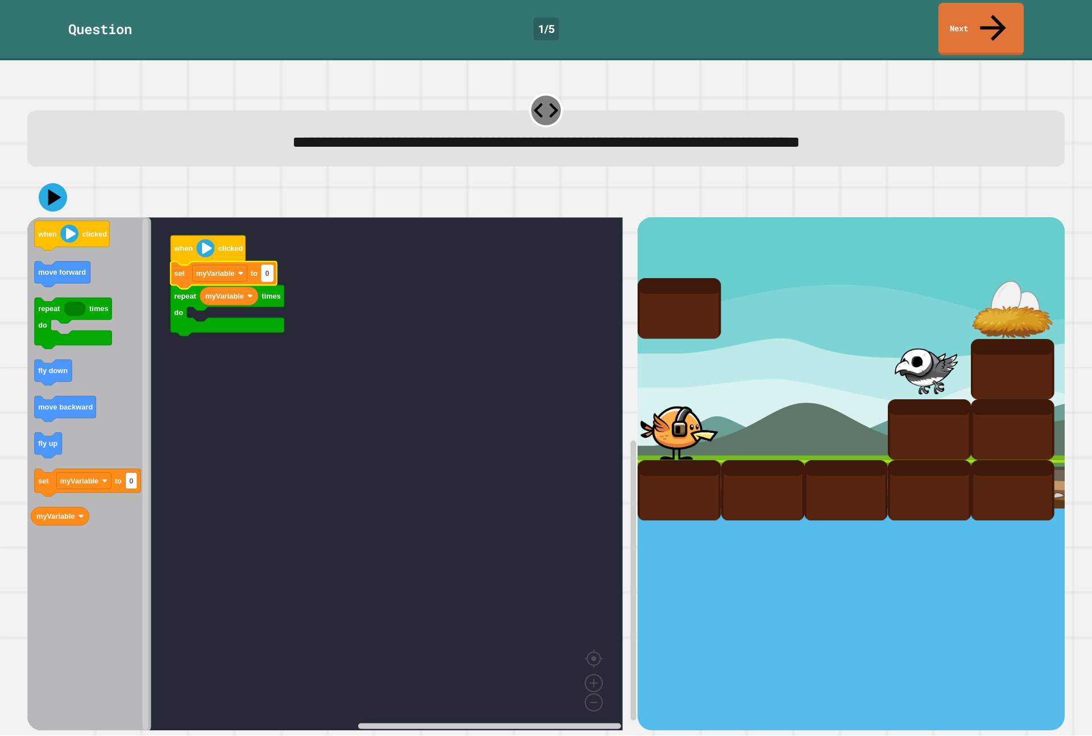
click at [272, 265] on rect "Blockly Workspace" at bounding box center [267, 273] width 11 height 16
type input "*"
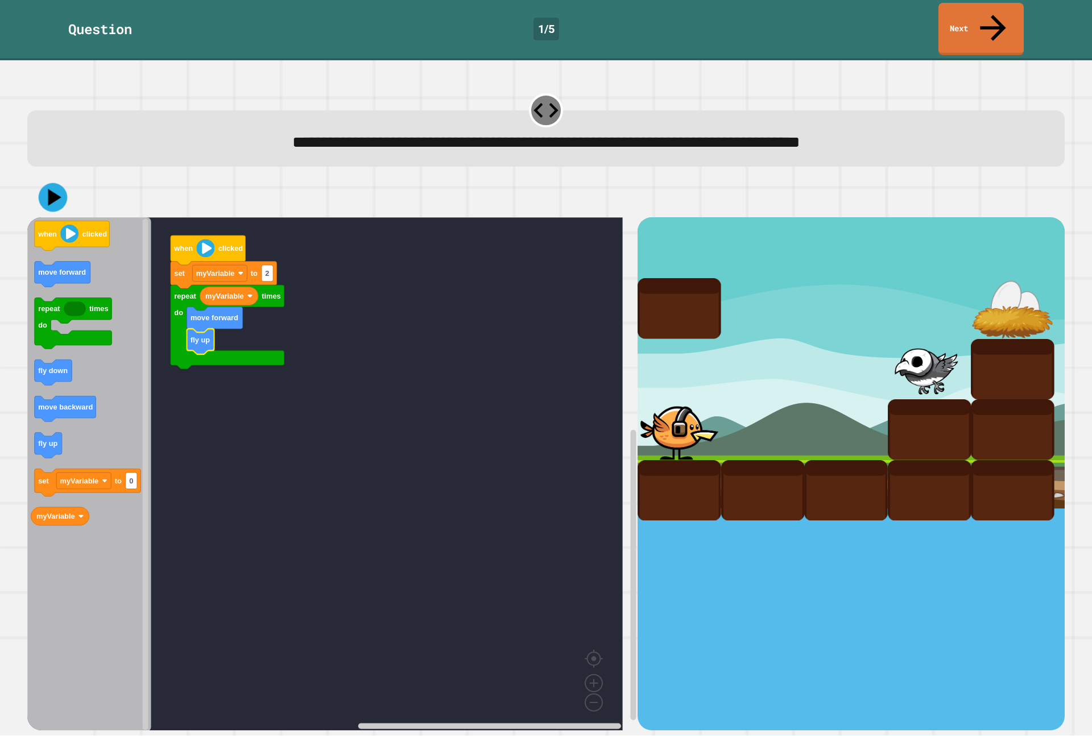
click at [55, 183] on icon at bounding box center [53, 197] width 29 height 29
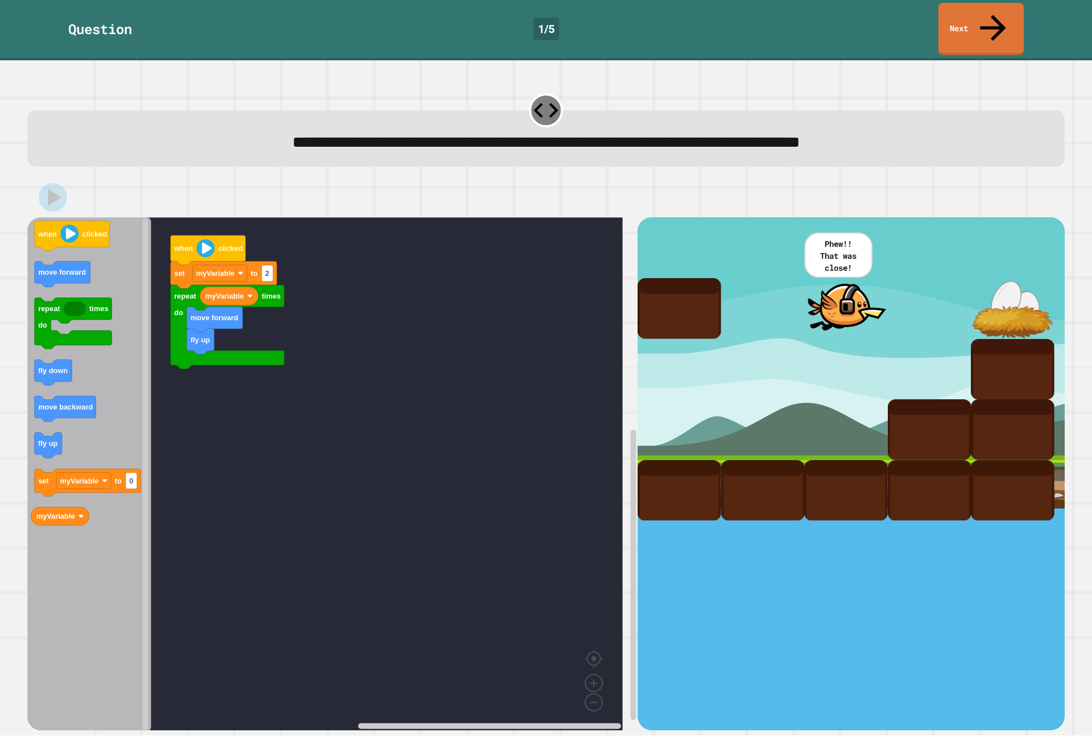
click at [69, 258] on icon "when clicked move forward repeat times do fly down move backward fly up set myV…" at bounding box center [89, 474] width 124 height 514
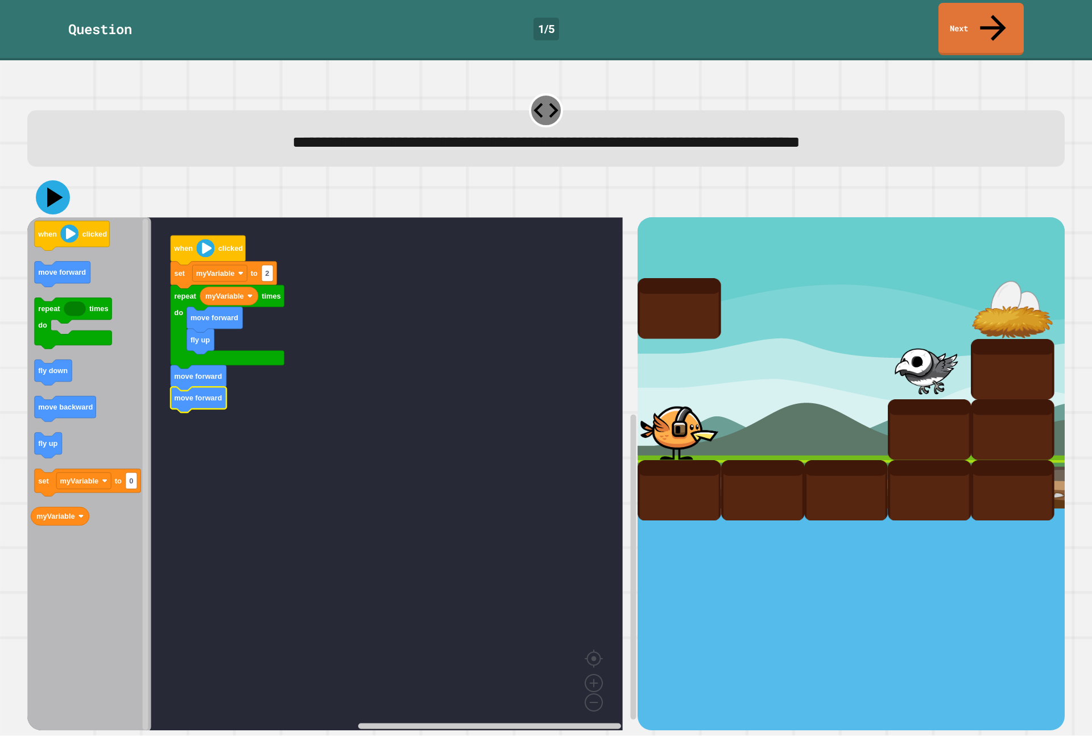
click at [52, 180] on icon at bounding box center [53, 197] width 34 height 34
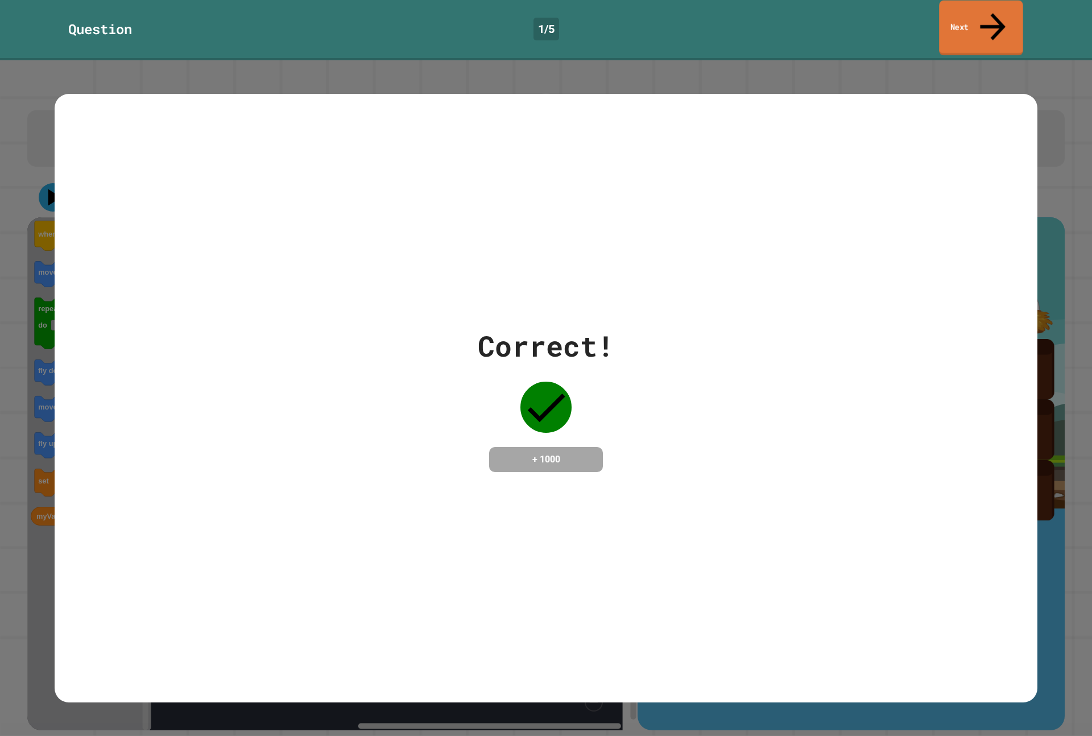
click at [949, 17] on link "Next" at bounding box center [981, 28] width 84 height 55
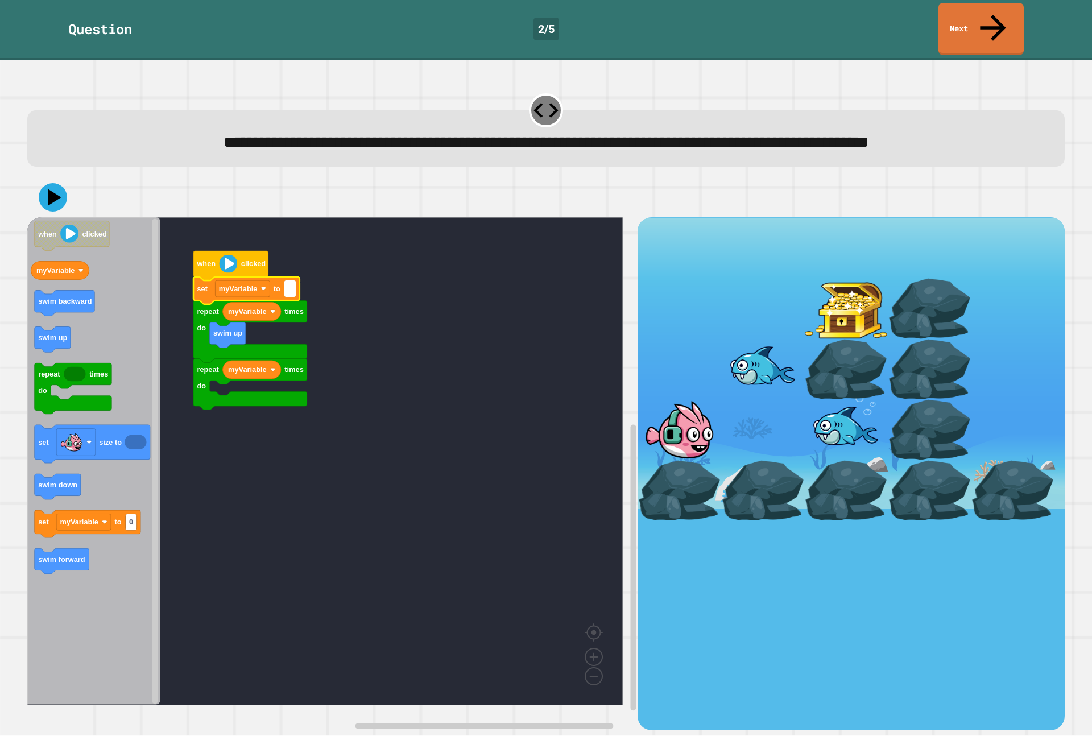
type input "*"
click at [48, 187] on icon at bounding box center [53, 197] width 28 height 28
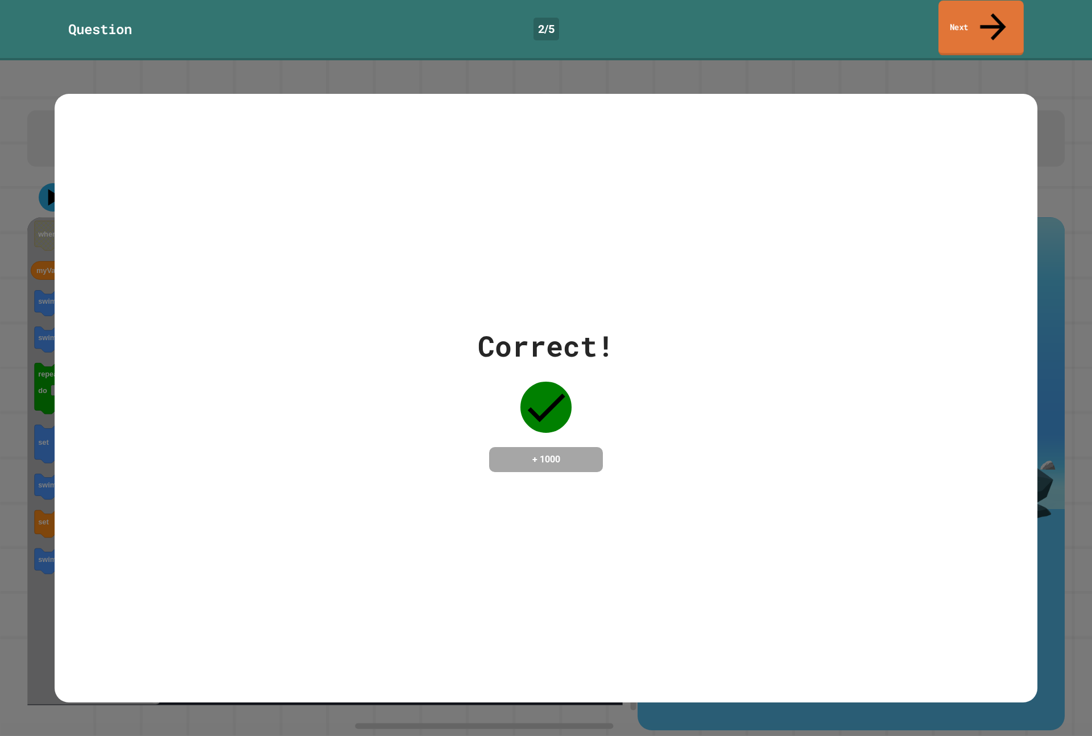
click at [952, 16] on link "Next" at bounding box center [981, 28] width 85 height 55
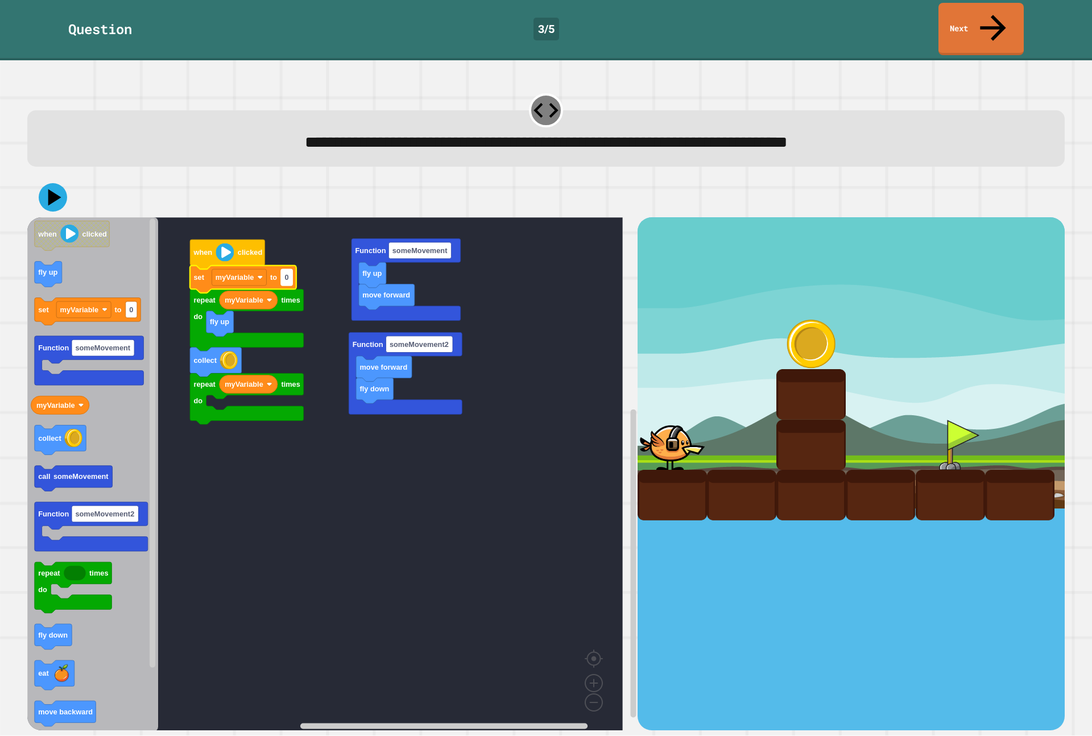
click at [289, 270] on rect "Blockly Workspace" at bounding box center [286, 278] width 11 height 16
type input "*"
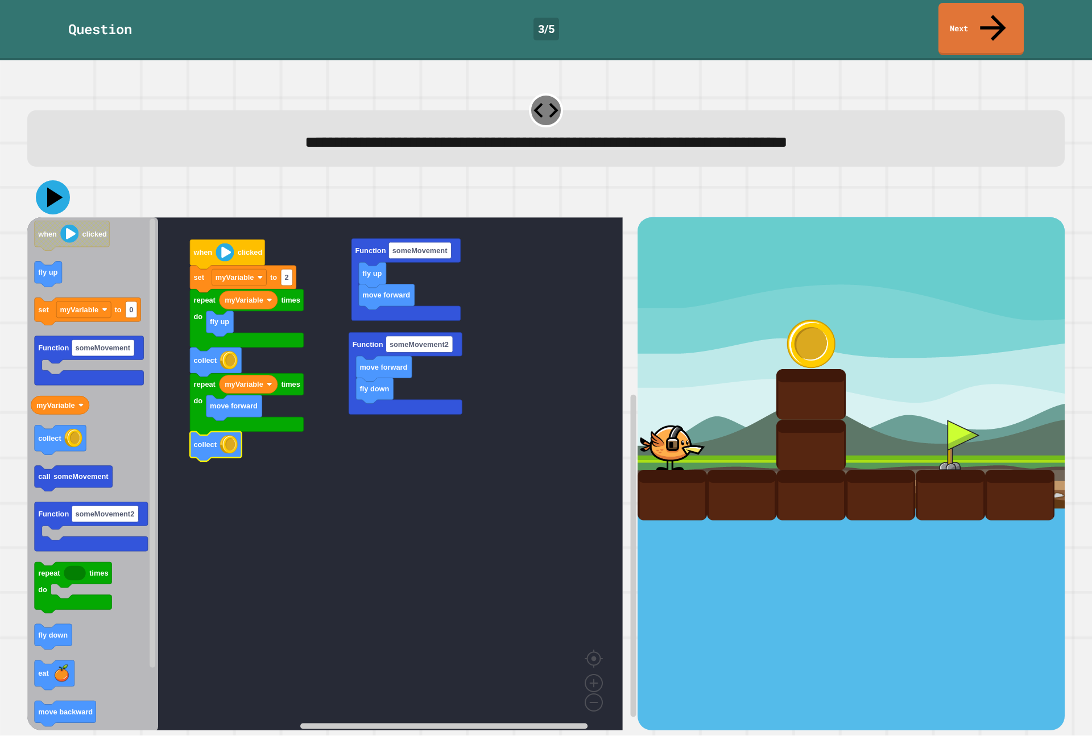
click at [52, 188] on icon at bounding box center [55, 198] width 16 height 20
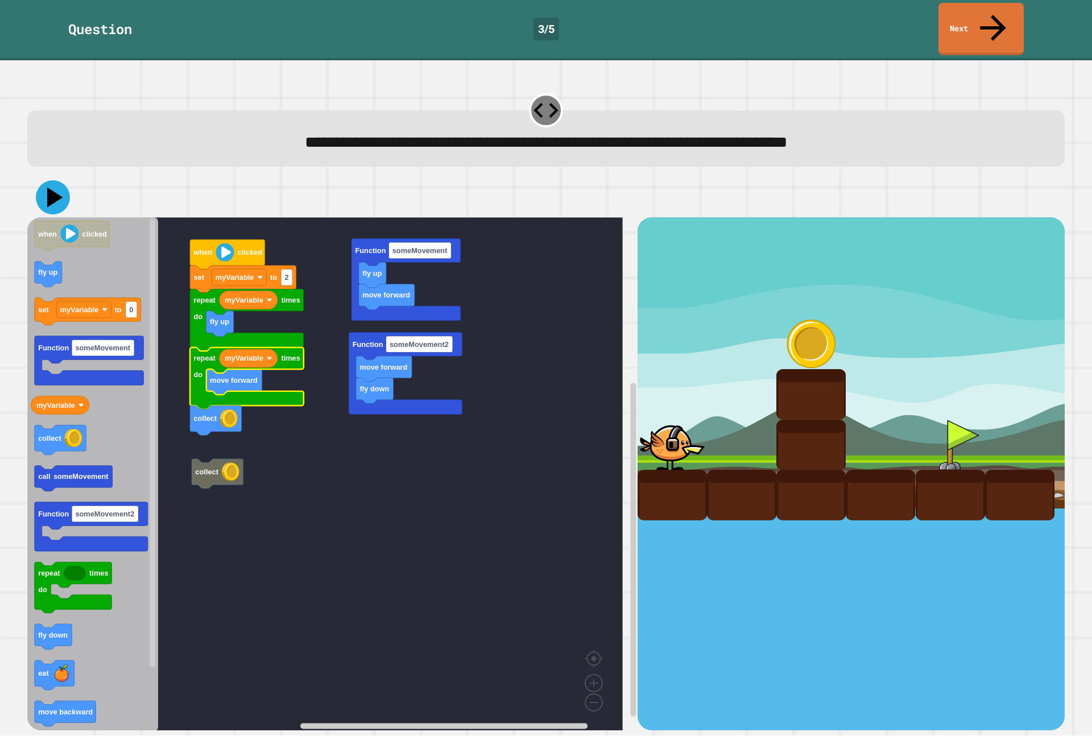
click at [46, 180] on button at bounding box center [53, 197] width 34 height 34
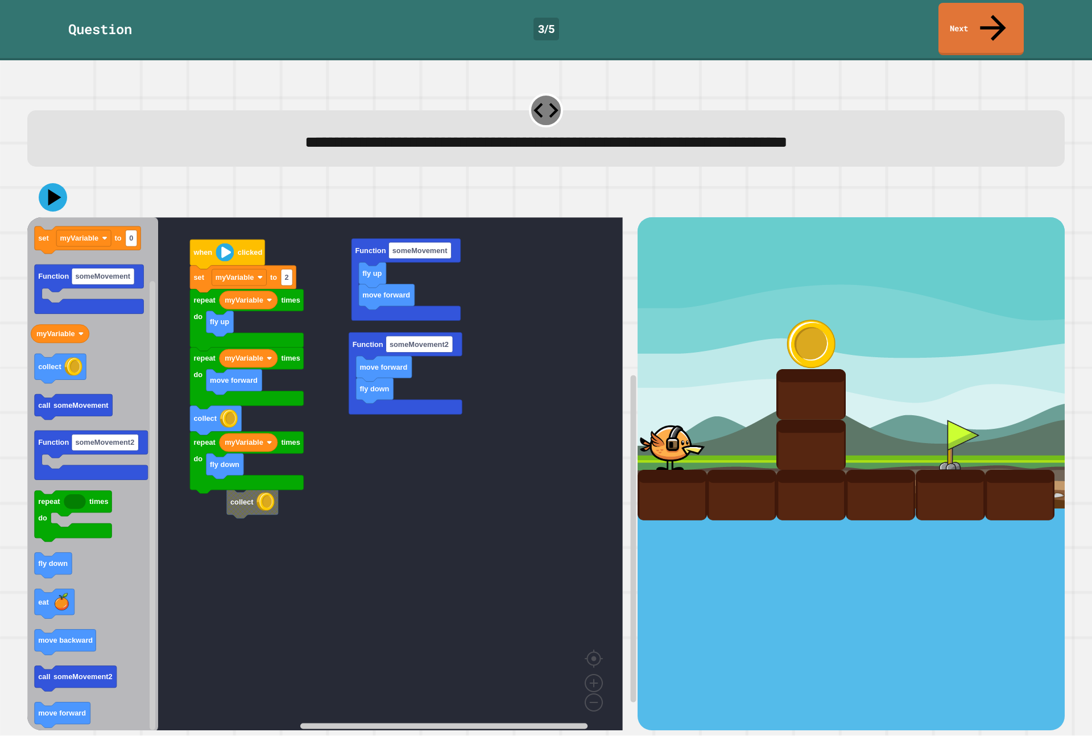
click at [193, 447] on div "move forward fly up Function someMovement fly down move forward Function someMo…" at bounding box center [332, 473] width 610 height 513
click at [208, 443] on div "move forward fly up Function someMovement fly down move forward Function someMo…" at bounding box center [332, 473] width 610 height 513
click at [53, 180] on icon at bounding box center [53, 197] width 34 height 34
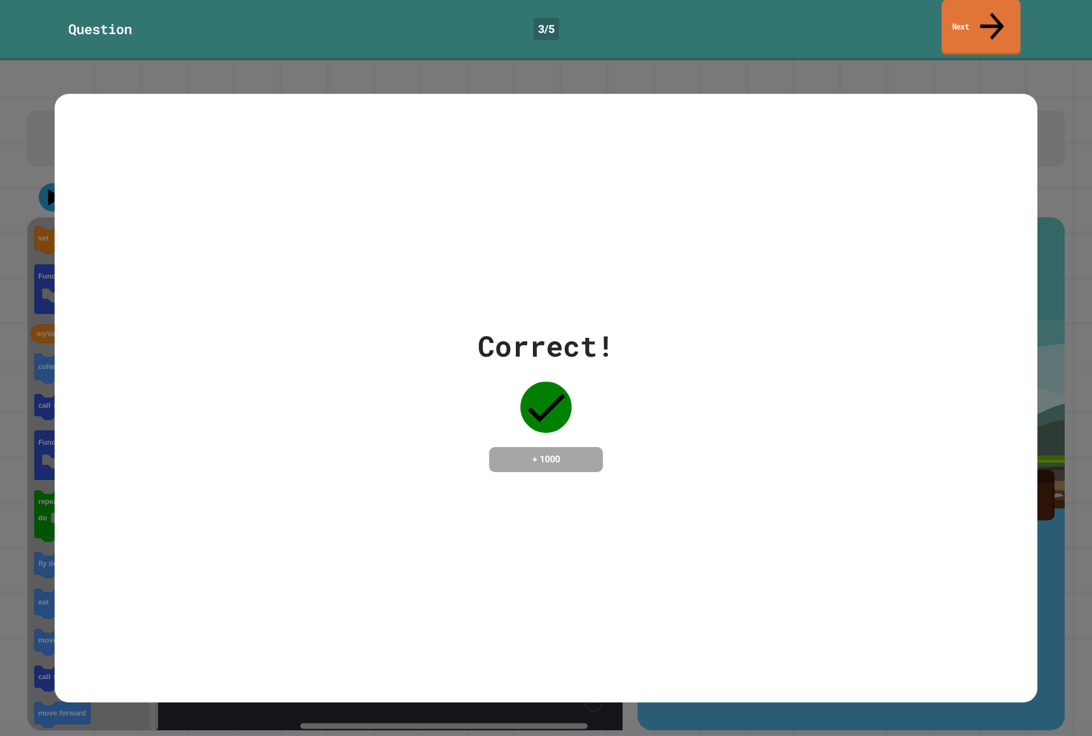
click at [997, 21] on link "Next" at bounding box center [981, 27] width 79 height 55
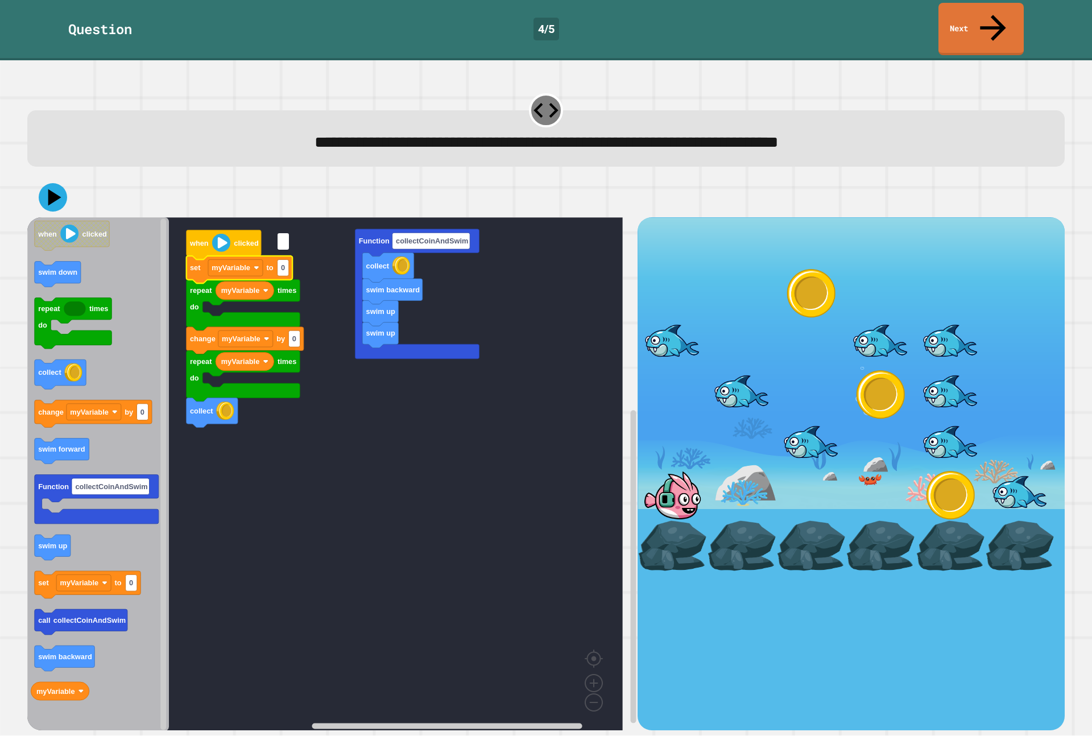
type input "*"
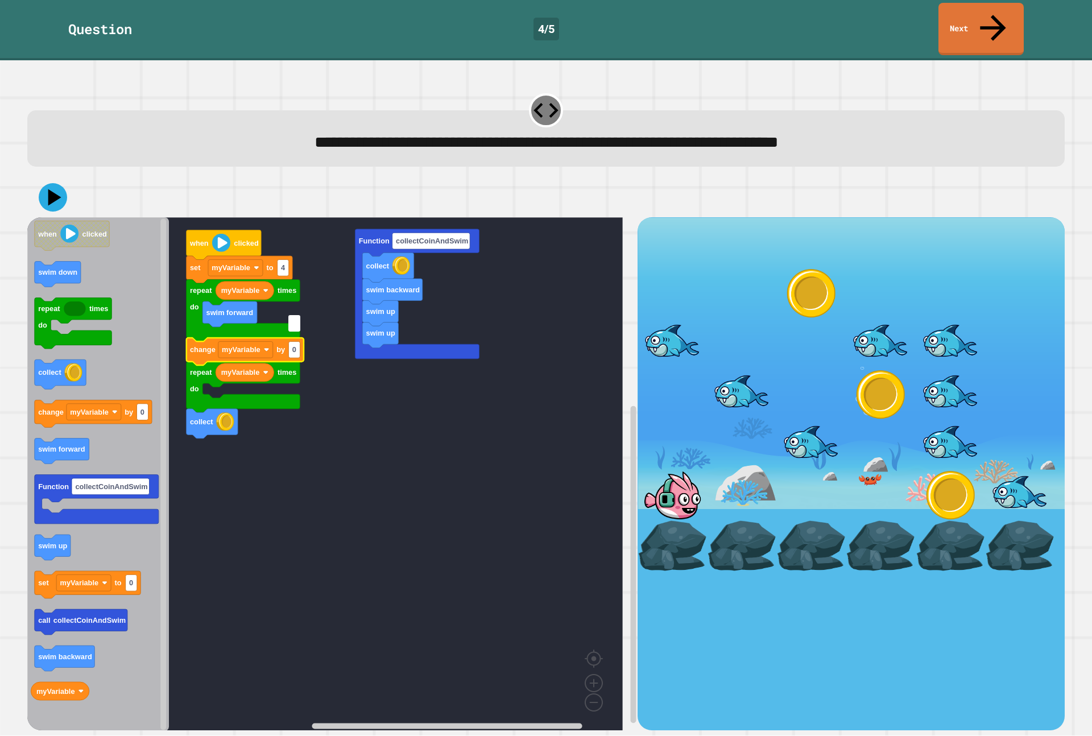
type input "*"
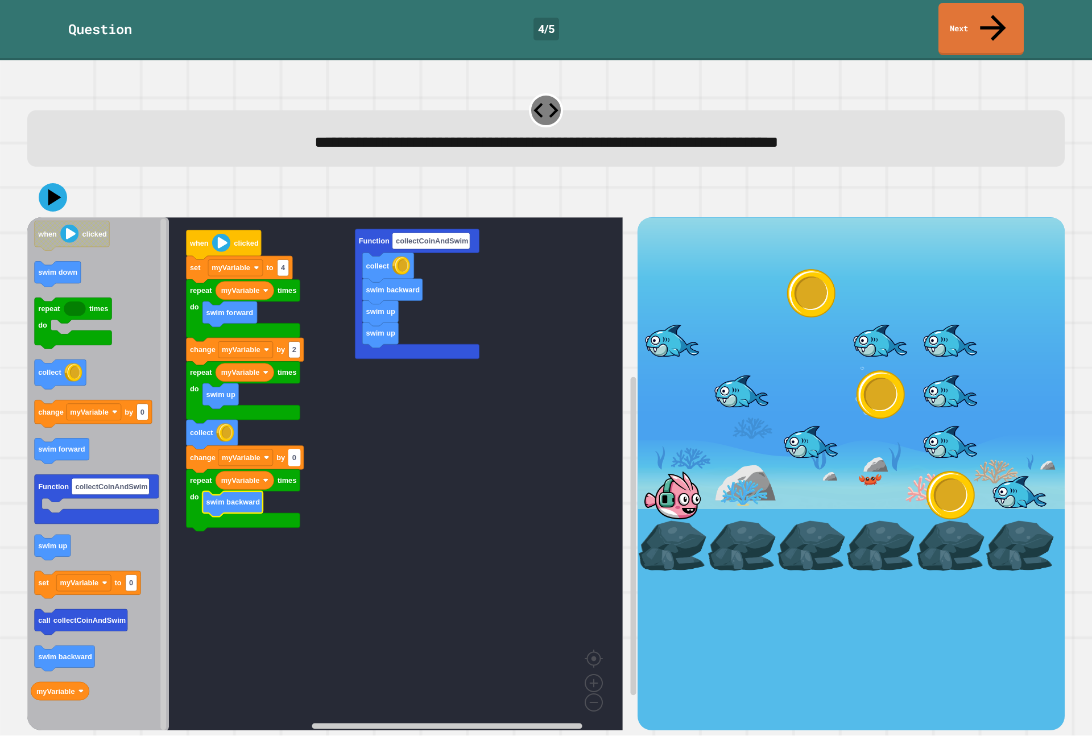
click at [298, 449] on rect "Blockly Workspace" at bounding box center [293, 457] width 11 height 16
type input "*"
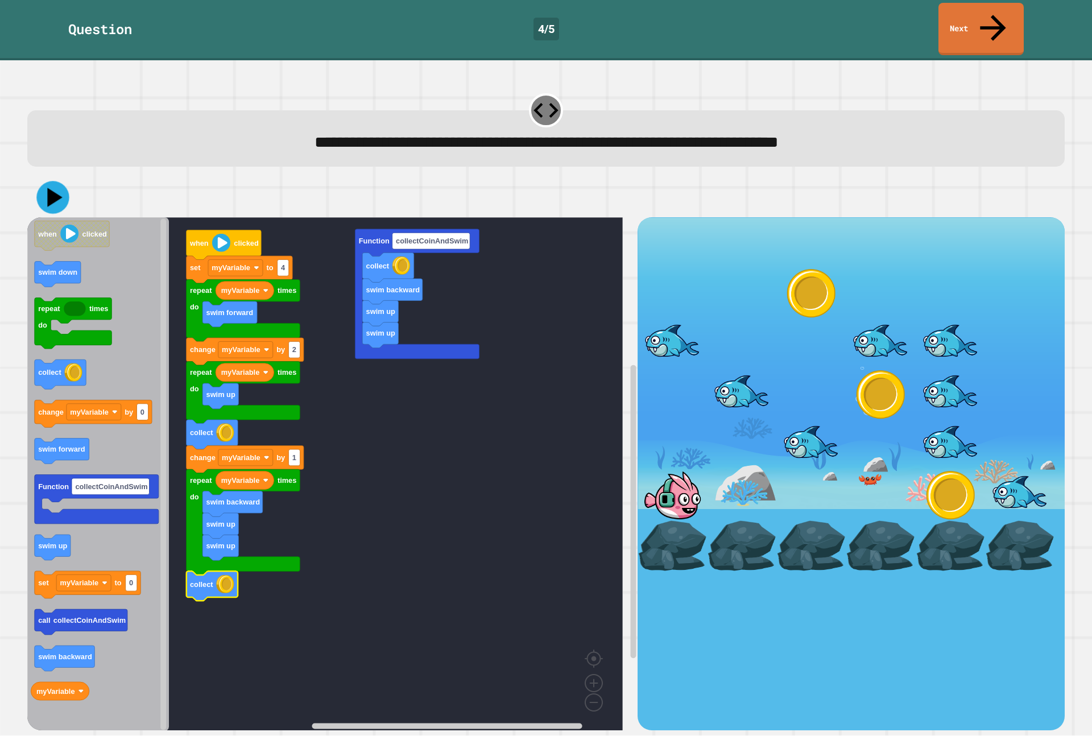
click at [46, 181] on icon at bounding box center [52, 197] width 32 height 32
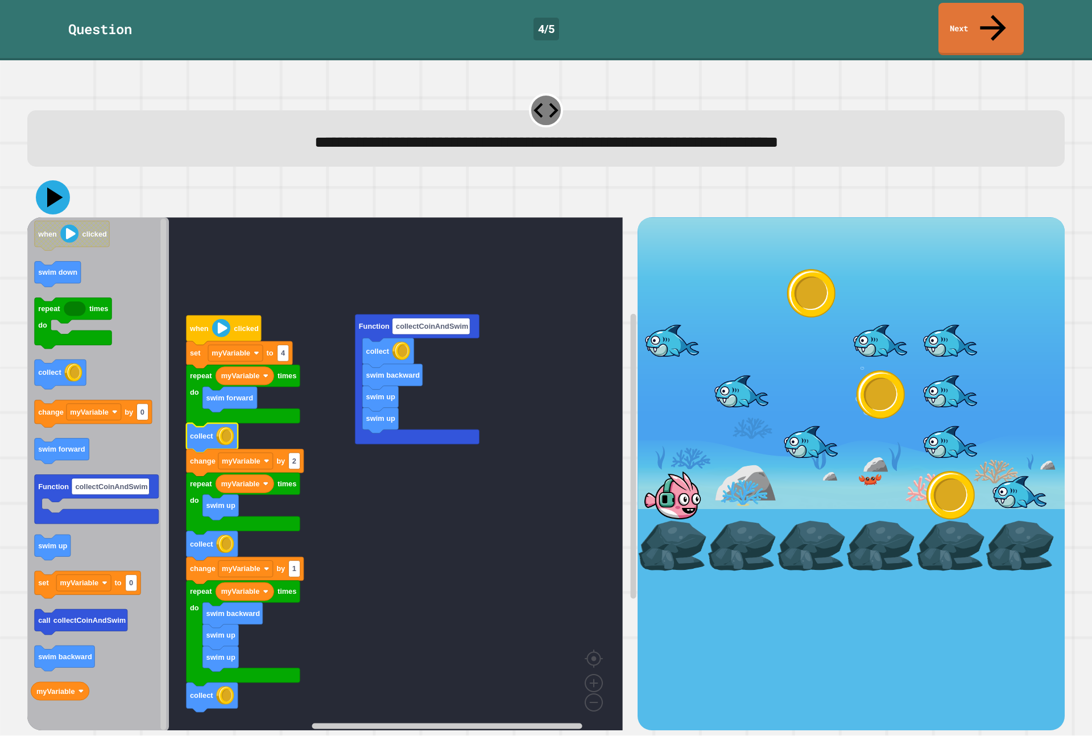
click at [42, 180] on icon at bounding box center [53, 197] width 34 height 34
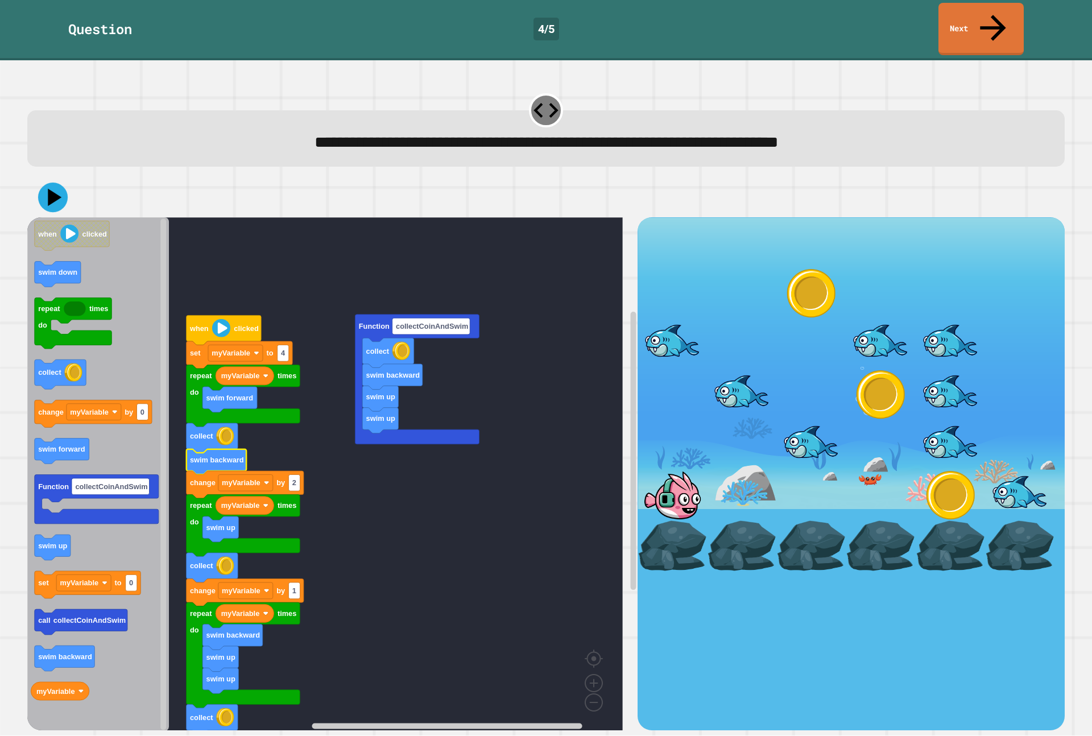
click at [51, 183] on icon at bounding box center [53, 198] width 30 height 30
click at [296, 479] on text "2" at bounding box center [294, 483] width 4 height 9
type input "*"
click at [56, 188] on icon at bounding box center [55, 198] width 16 height 20
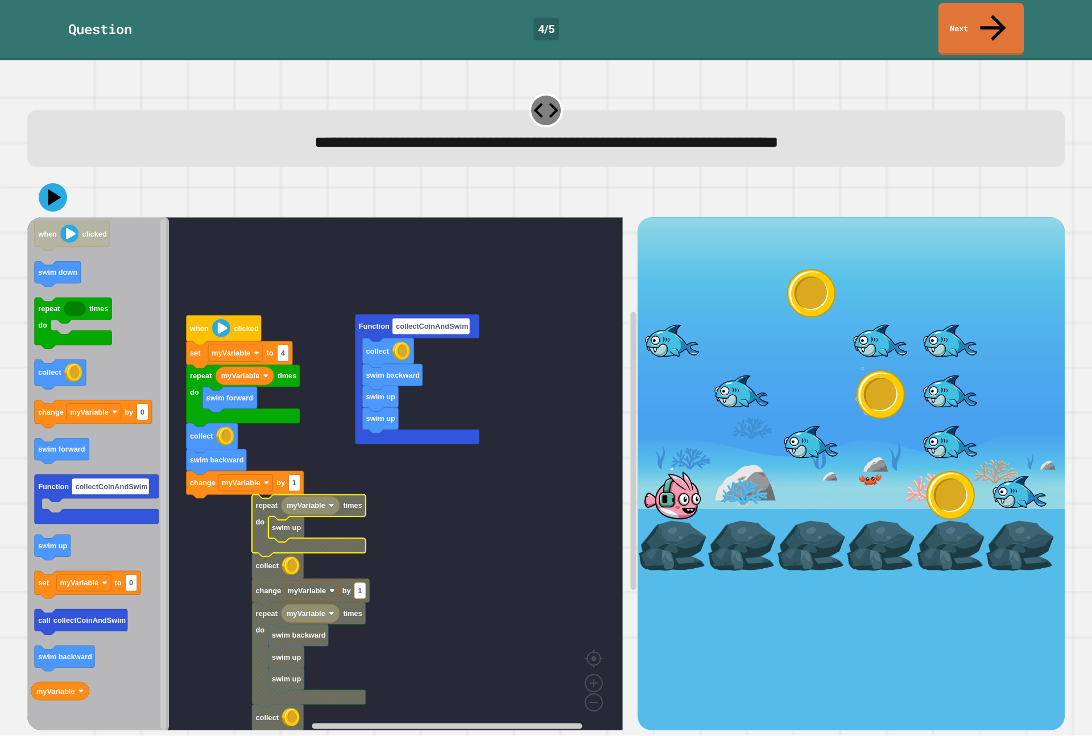
click at [258, 502] on text "repeat" at bounding box center [266, 506] width 22 height 9
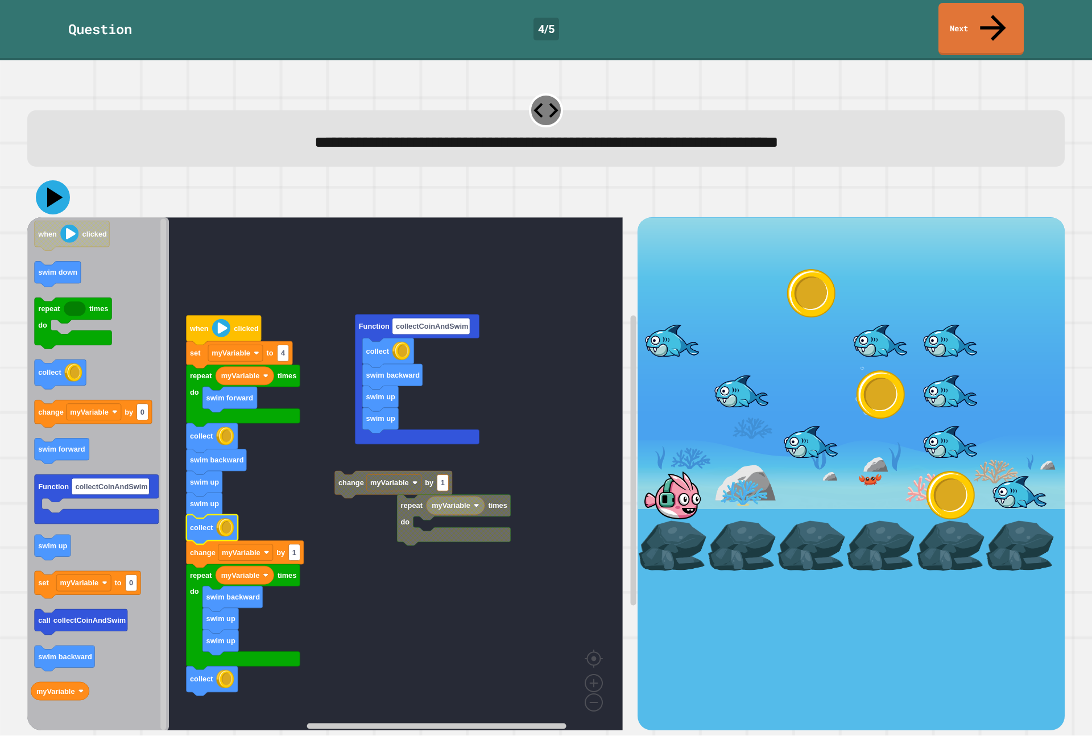
click at [53, 181] on icon at bounding box center [53, 197] width 34 height 34
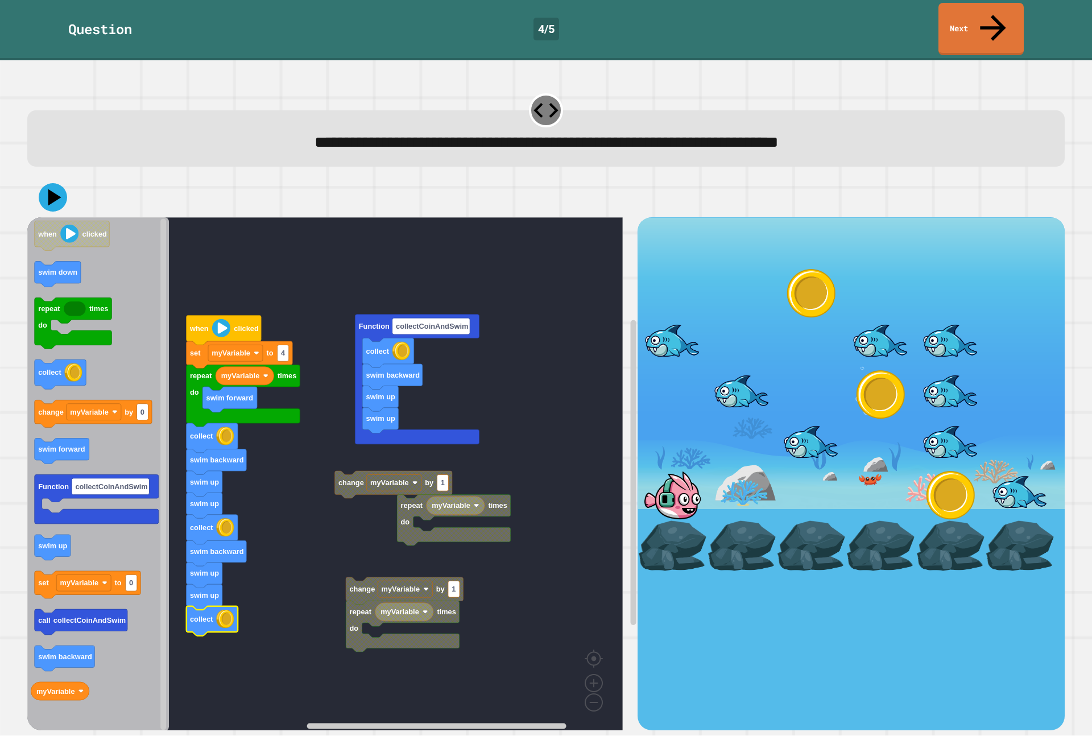
drag, startPoint x: 40, startPoint y: 181, endPoint x: 50, endPoint y: 177, distance: 10.8
click at [48, 179] on div at bounding box center [546, 197] width 1038 height 40
click at [50, 188] on icon at bounding box center [55, 198] width 16 height 20
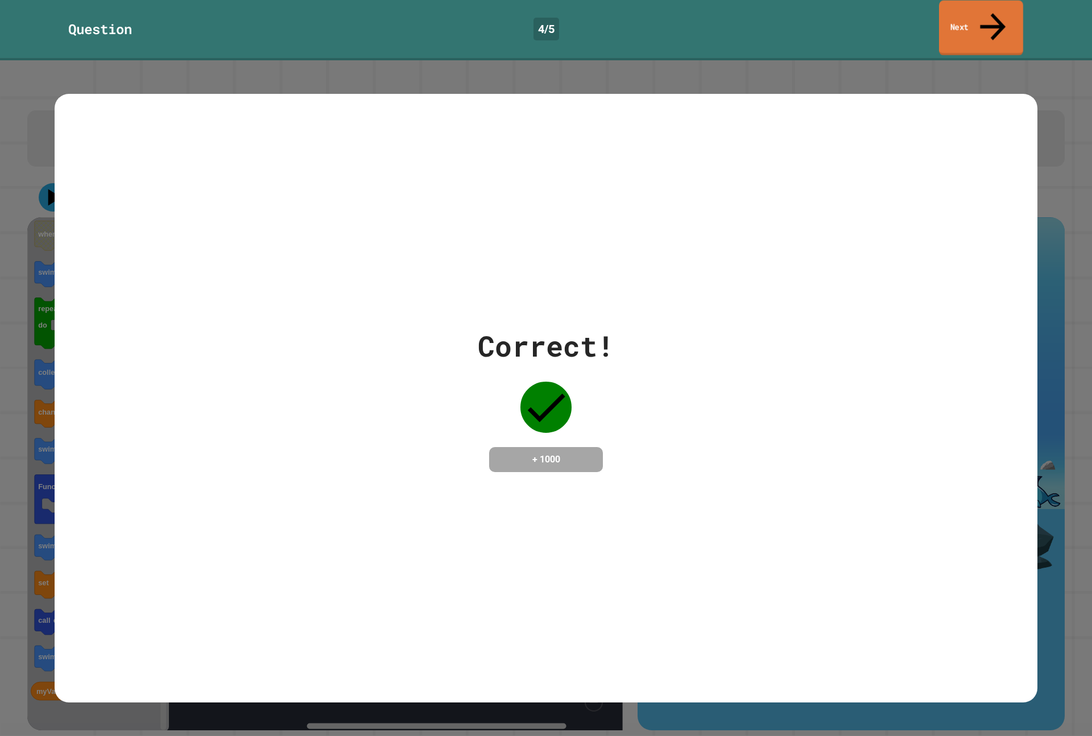
click at [1002, 7] on link "Next" at bounding box center [981, 28] width 84 height 55
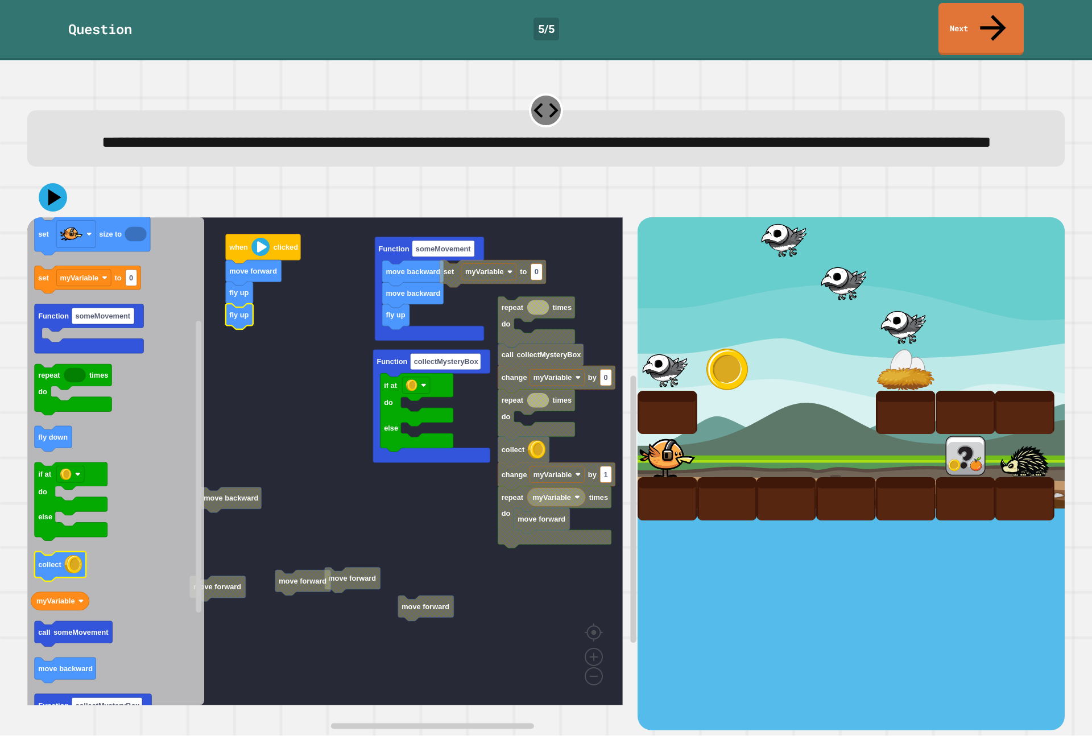
click at [71, 568] on icon "Blockly Workspace" at bounding box center [115, 461] width 177 height 488
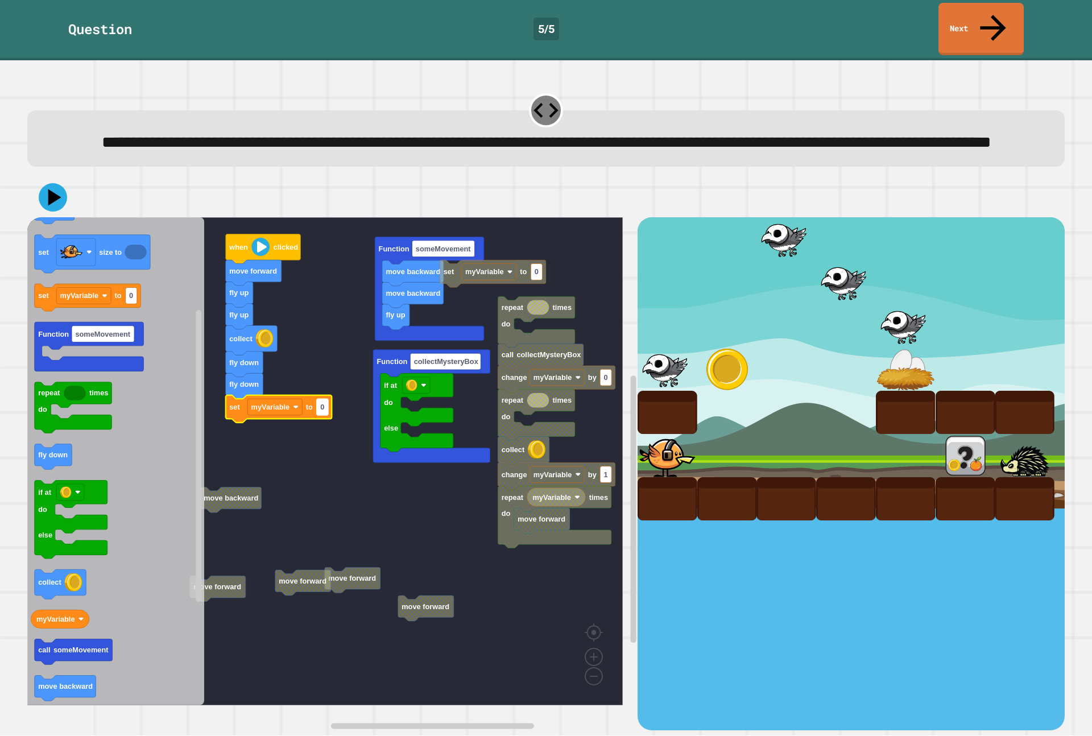
click at [321, 405] on text "0" at bounding box center [322, 407] width 4 height 9
type input "*"
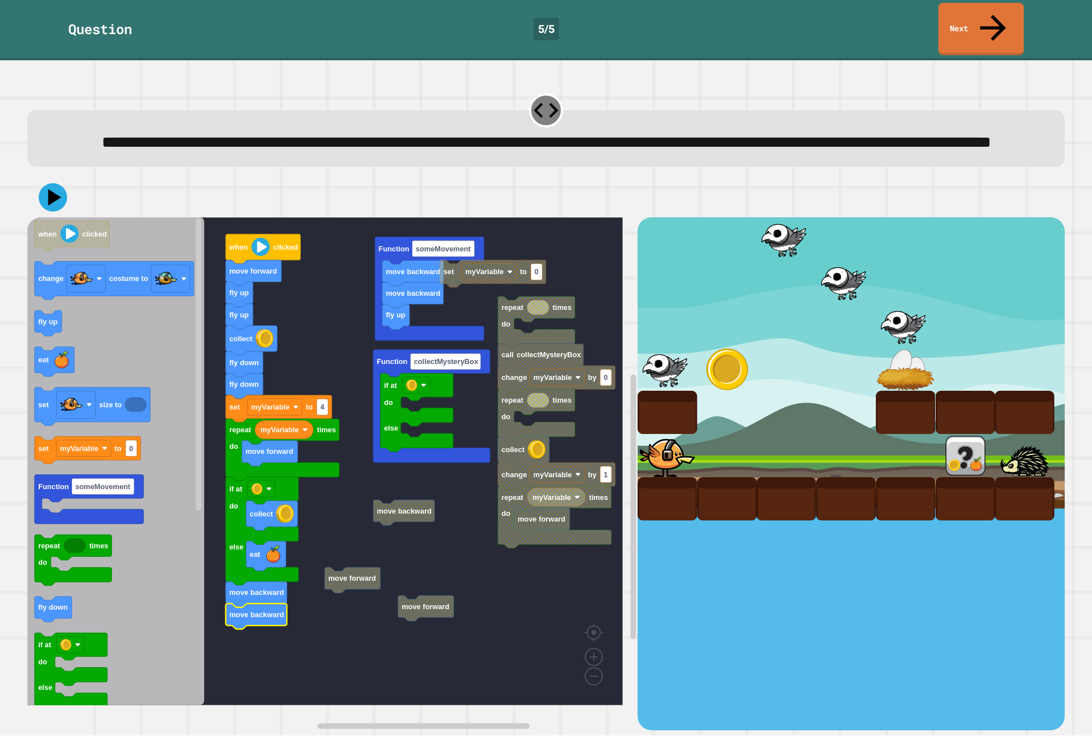
click at [26, 324] on div "Function someMovement move backward fly up move backward if at do else Function…" at bounding box center [546, 454] width 1048 height 564
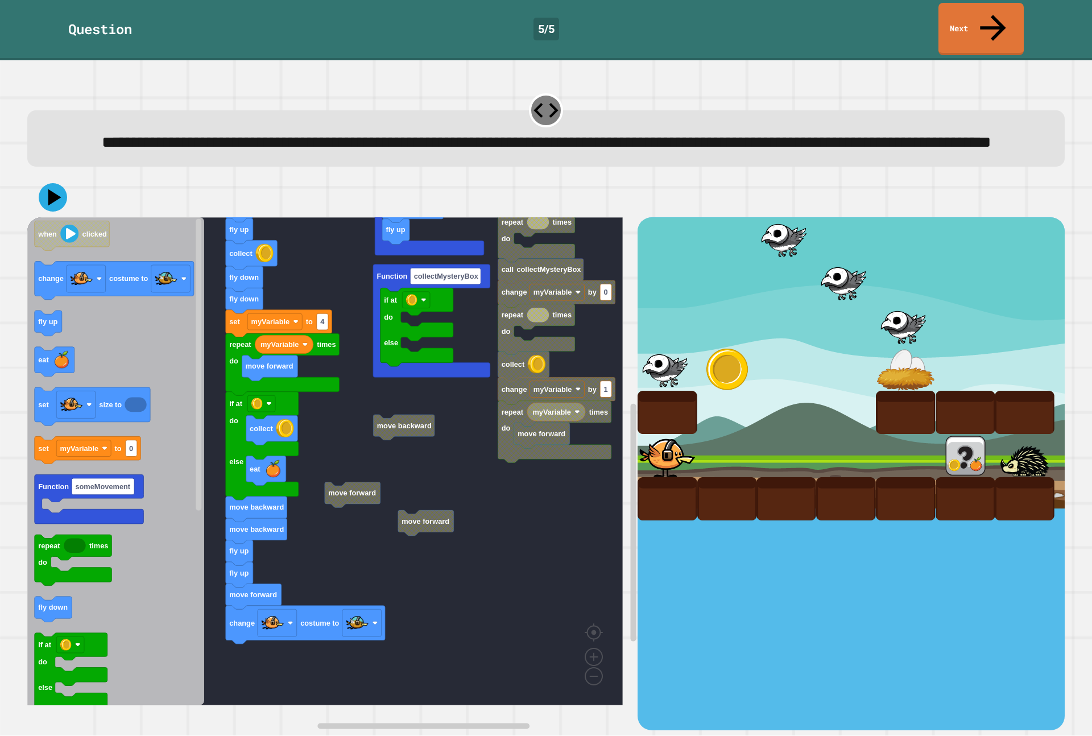
click at [218, 565] on div "Function someMovement move backward fly up move backward if at do else Function…" at bounding box center [332, 473] width 610 height 513
click at [204, 547] on icon "when clicked change costume to fly up eat set size to set myVariable to 0 Funct…" at bounding box center [115, 461] width 177 height 488
click at [325, 647] on rect "Blockly Workspace" at bounding box center [322, 652] width 11 height 16
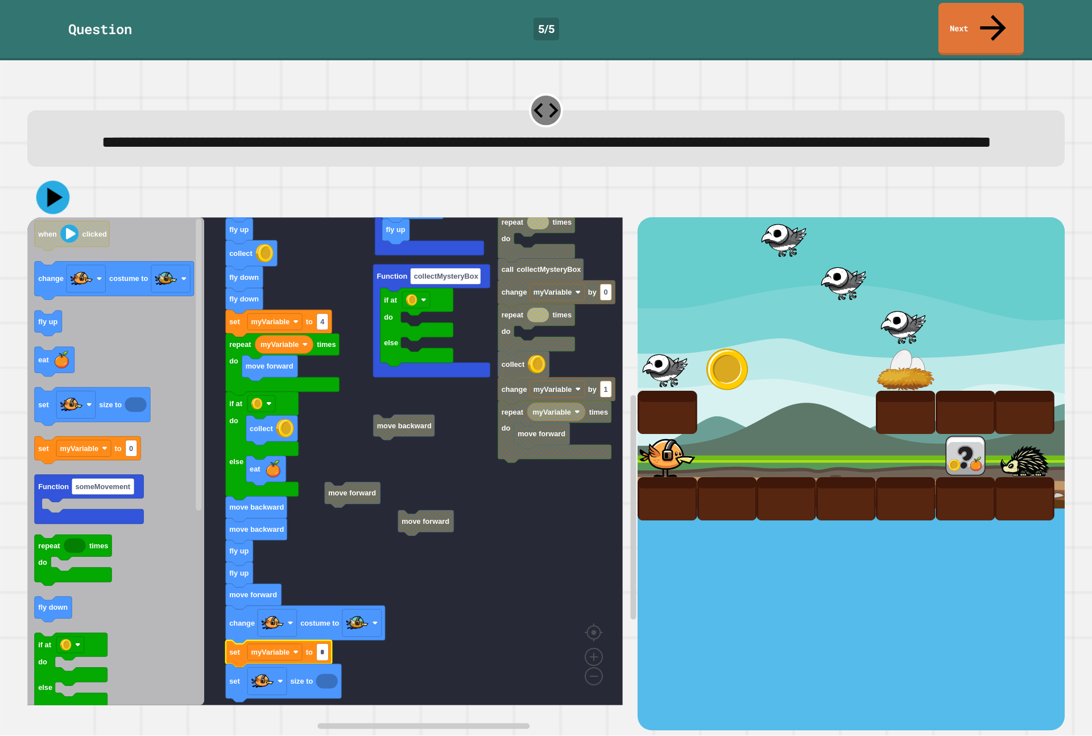
type input "*"
click at [39, 197] on icon at bounding box center [53, 198] width 34 height 34
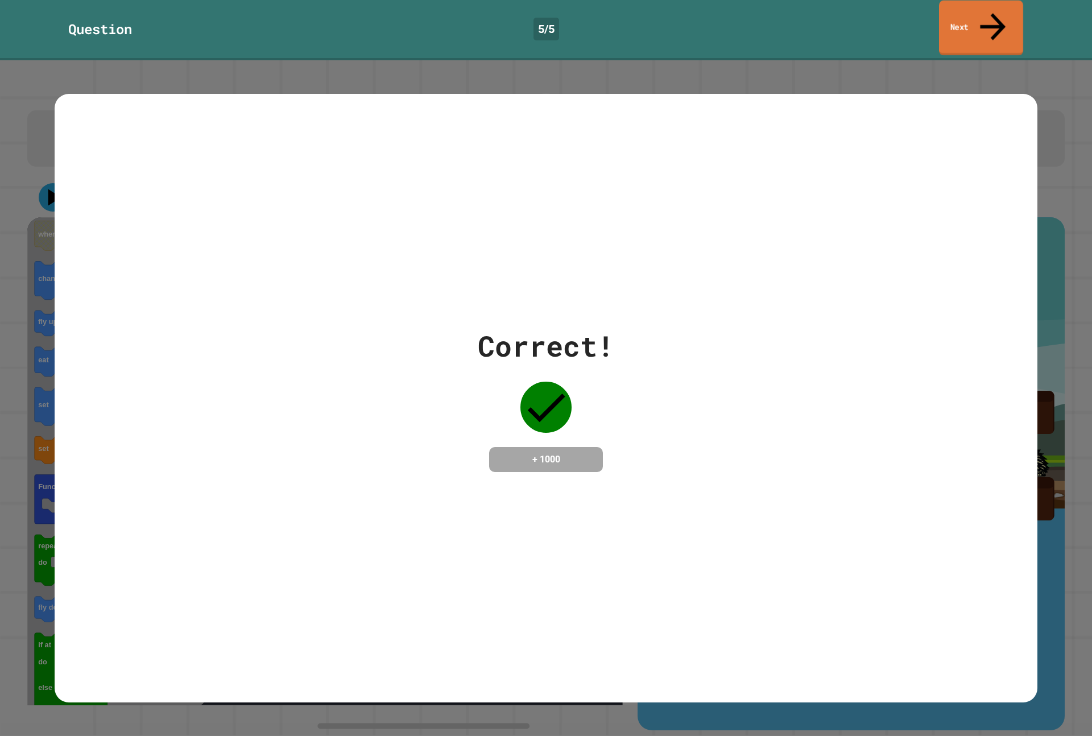
click at [951, 7] on link "Next" at bounding box center [981, 28] width 84 height 55
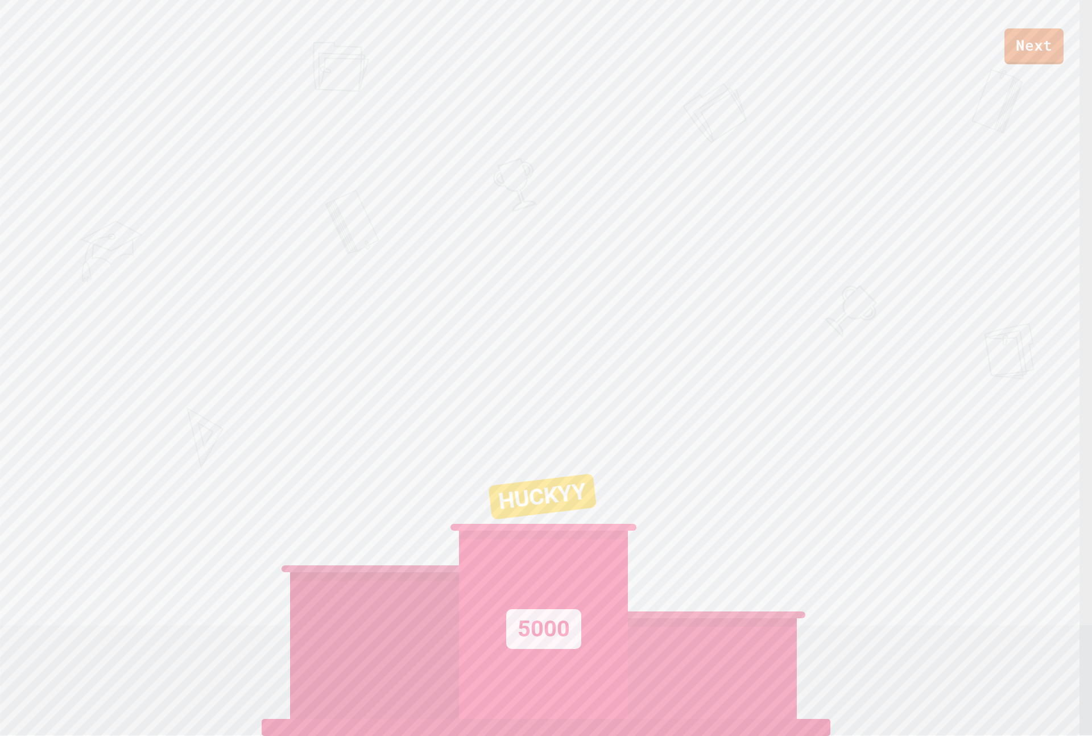
scroll to position [7, 0]
